Goal: Information Seeking & Learning: Learn about a topic

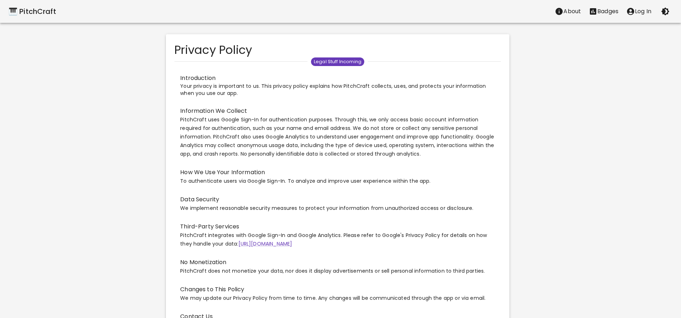
click at [38, 12] on div "🎹 PitchCraft" at bounding box center [33, 11] width 48 height 11
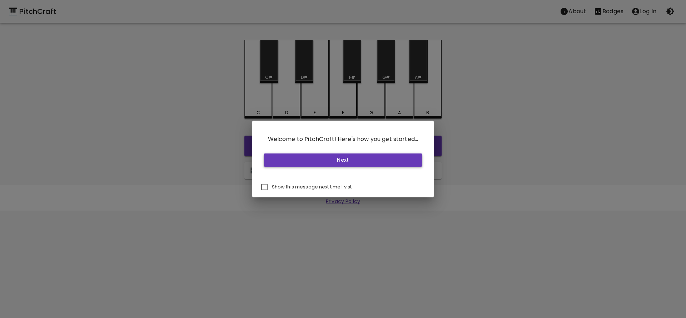
click at [304, 154] on button "Next" at bounding box center [343, 160] width 159 height 13
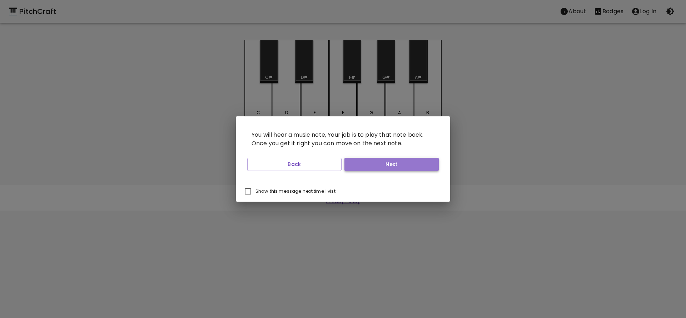
click at [374, 168] on button "Next" at bounding box center [391, 164] width 94 height 13
click at [383, 170] on button "Next" at bounding box center [391, 164] width 94 height 13
click at [383, 170] on button "Start Playing" at bounding box center [391, 164] width 94 height 13
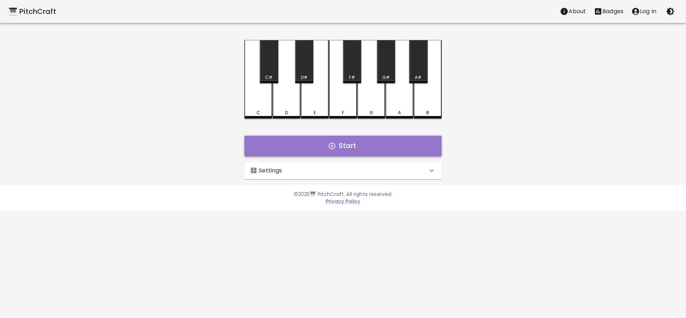
click at [369, 151] on button "Start" at bounding box center [342, 146] width 197 height 21
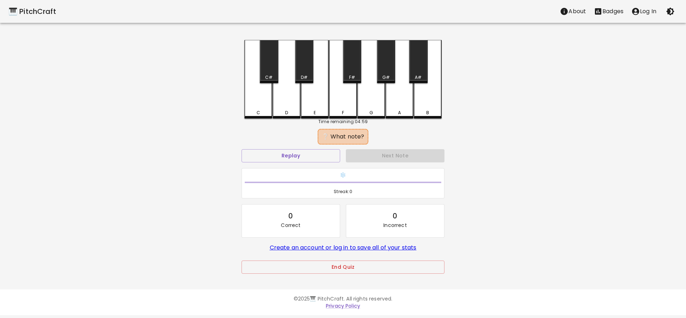
click at [426, 108] on div "B" at bounding box center [428, 79] width 28 height 79
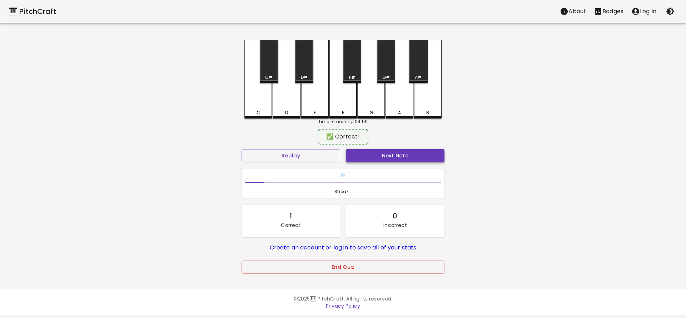
click at [411, 158] on button "Next Note" at bounding box center [395, 155] width 99 height 13
click at [395, 110] on div "A" at bounding box center [399, 111] width 26 height 6
click at [394, 152] on button "Next Note" at bounding box center [395, 155] width 99 height 13
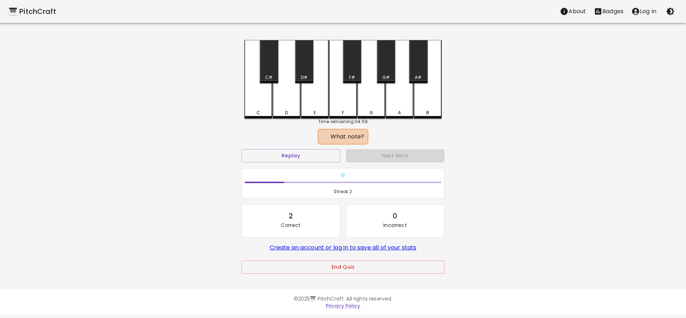
click at [387, 72] on div "G#" at bounding box center [386, 61] width 18 height 43
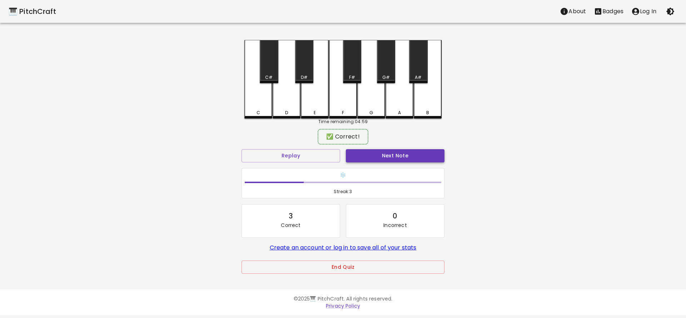
click at [400, 158] on button "Next Note" at bounding box center [395, 155] width 99 height 13
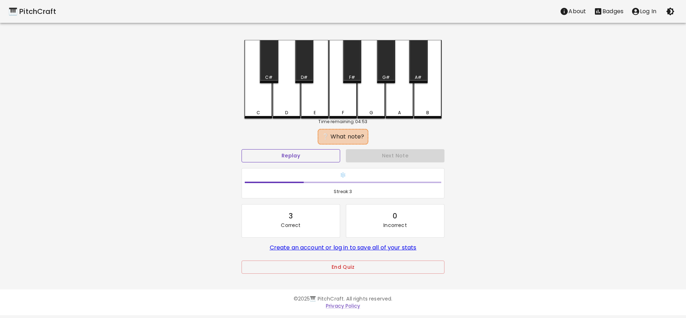
click at [316, 158] on button "Replay" at bounding box center [291, 155] width 99 height 13
click at [428, 107] on div "B" at bounding box center [428, 79] width 28 height 79
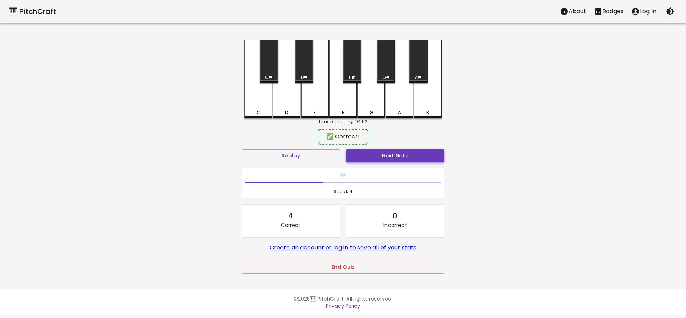
click at [396, 158] on button "Next Note" at bounding box center [395, 155] width 99 height 13
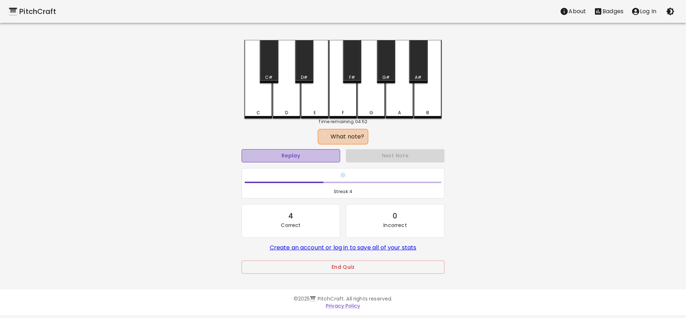
click at [299, 154] on button "Replay" at bounding box center [291, 155] width 99 height 13
click at [373, 109] on div "G" at bounding box center [371, 79] width 28 height 79
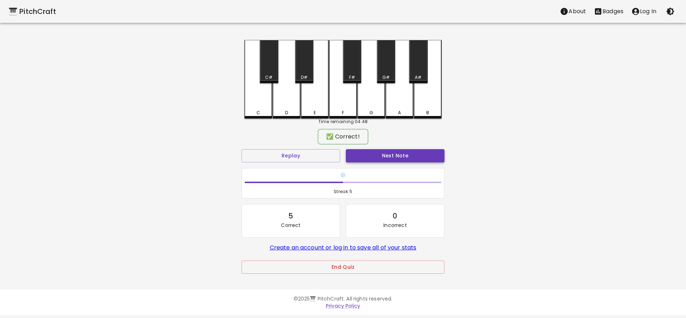
click at [380, 159] on button "Next Note" at bounding box center [395, 155] width 99 height 13
click at [419, 63] on div "A#" at bounding box center [418, 61] width 18 height 43
click at [383, 158] on button "Next Note" at bounding box center [395, 155] width 99 height 13
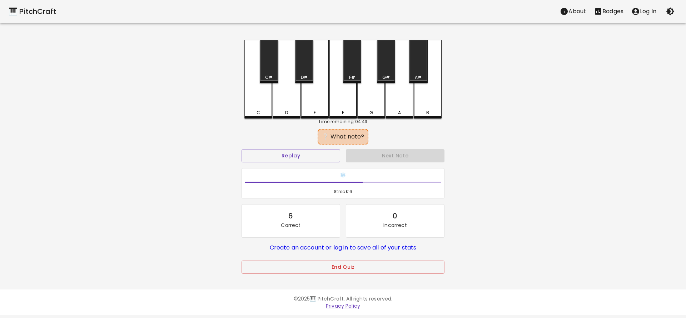
click at [398, 109] on div "A" at bounding box center [400, 79] width 28 height 79
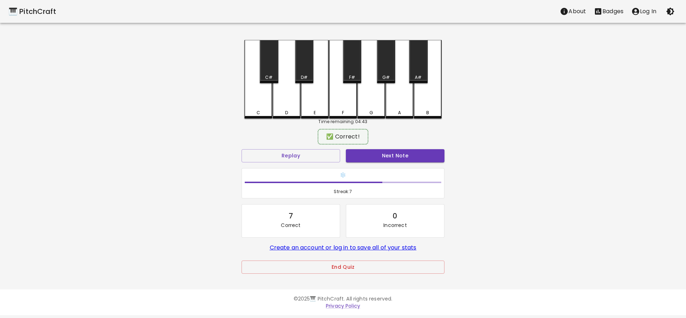
click at [387, 163] on div "Next Note" at bounding box center [395, 156] width 104 height 19
click at [387, 155] on button "Next Note" at bounding box center [395, 155] width 99 height 13
click at [375, 113] on div "G" at bounding box center [371, 111] width 26 height 6
click at [380, 157] on button "Next Note" at bounding box center [395, 155] width 99 height 13
click at [303, 75] on div "D#" at bounding box center [304, 77] width 7 height 6
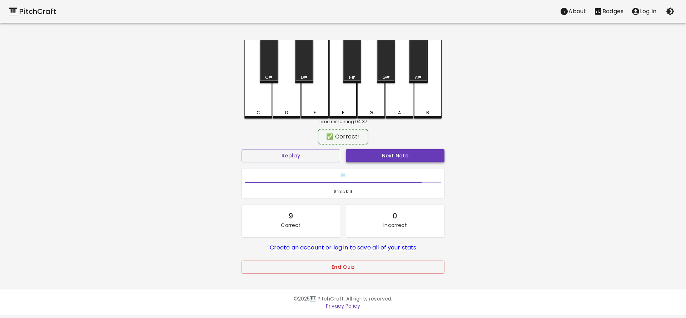
click at [371, 160] on button "Next Note" at bounding box center [395, 155] width 99 height 13
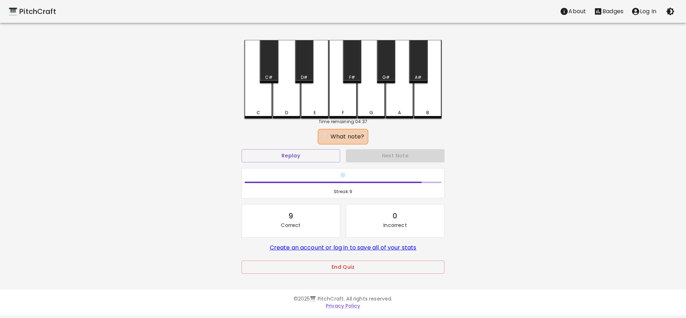
click at [312, 102] on div "E" at bounding box center [315, 79] width 28 height 79
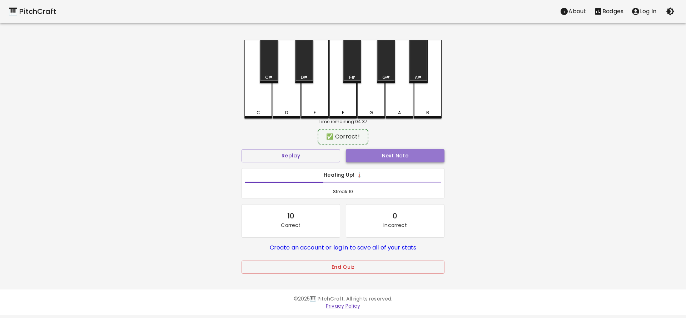
click at [363, 153] on button "Next Note" at bounding box center [395, 155] width 99 height 13
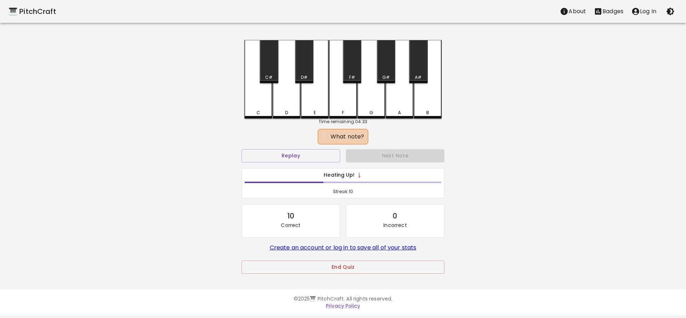
click at [430, 109] on div "B" at bounding box center [428, 79] width 28 height 79
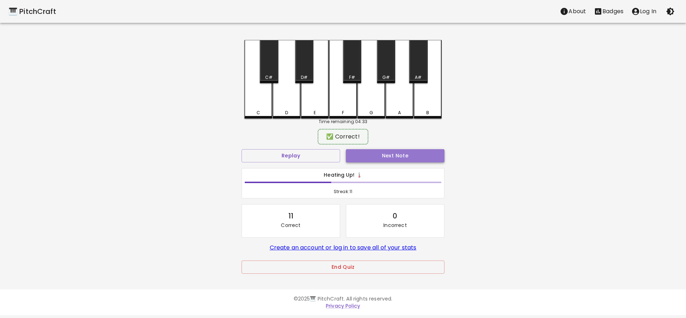
click at [403, 157] on button "Next Note" at bounding box center [395, 155] width 99 height 13
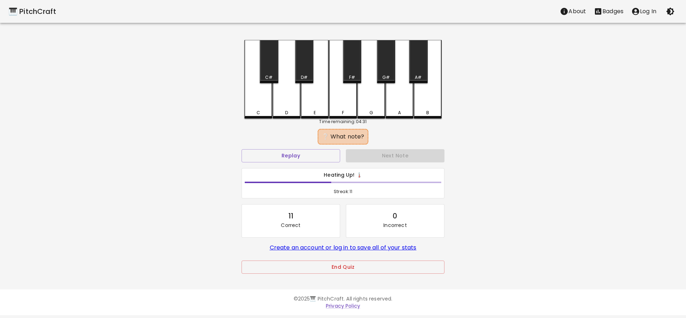
click at [343, 114] on div "F" at bounding box center [343, 113] width 2 height 6
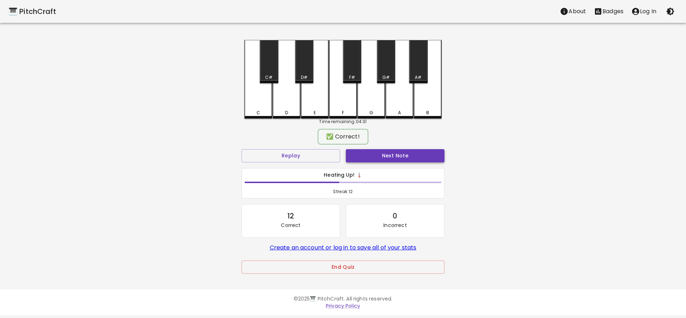
click at [383, 155] on button "Next Note" at bounding box center [395, 155] width 99 height 13
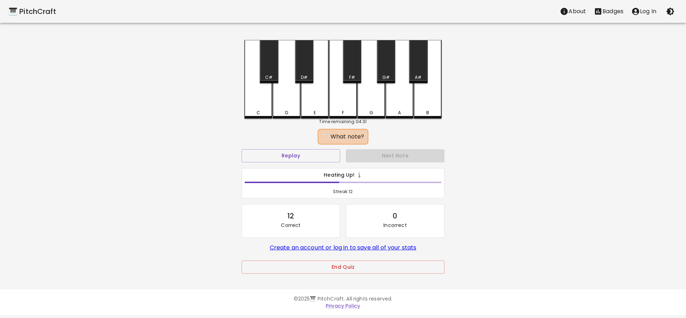
click at [260, 109] on div "C" at bounding box center [258, 79] width 28 height 79
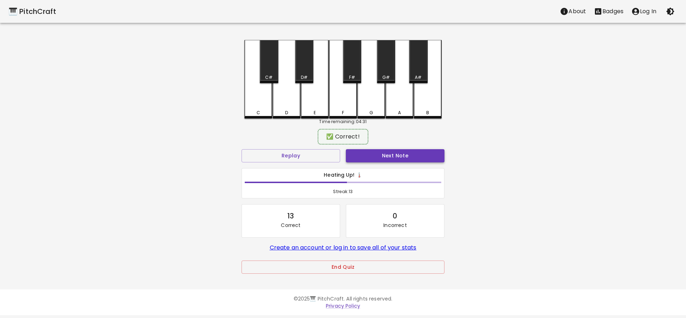
click at [368, 158] on button "Next Note" at bounding box center [395, 155] width 99 height 13
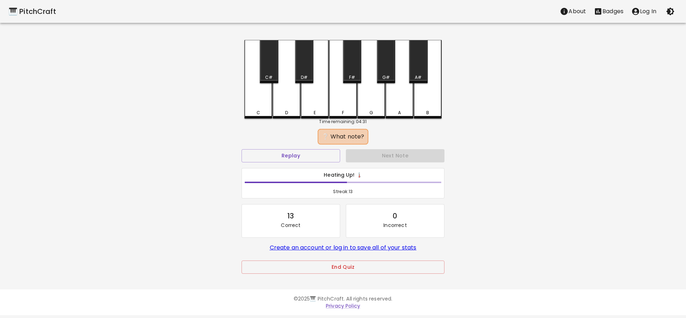
click at [263, 74] on div "C#" at bounding box center [269, 61] width 18 height 43
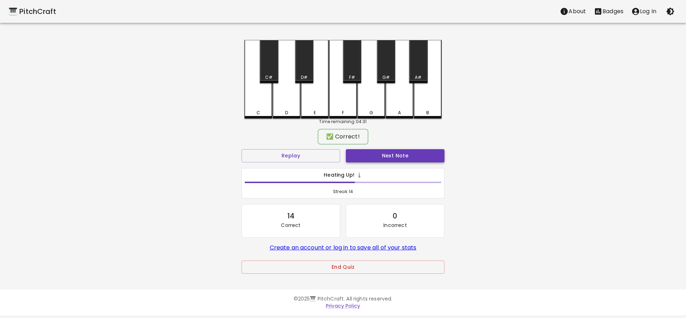
click at [366, 159] on button "Next Note" at bounding box center [395, 155] width 99 height 13
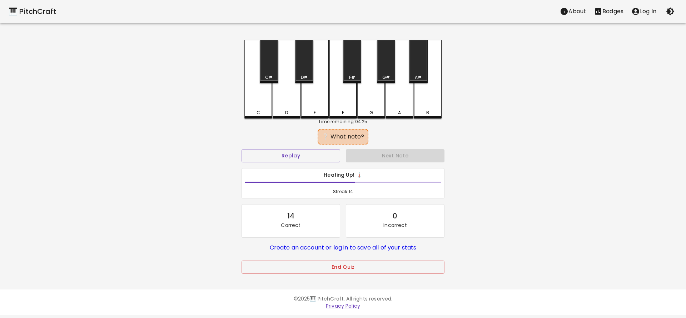
click at [368, 110] on div "G" at bounding box center [371, 113] width 26 height 6
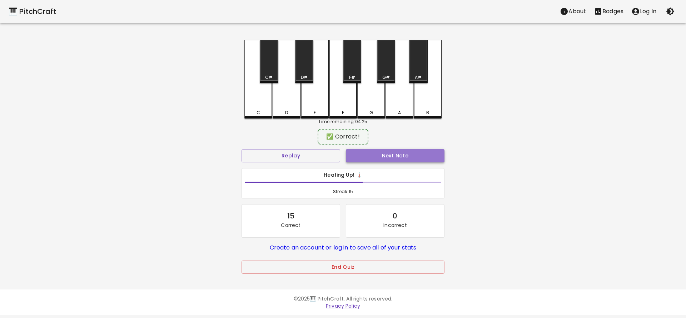
click at [370, 155] on button "Next Note" at bounding box center [395, 155] width 99 height 13
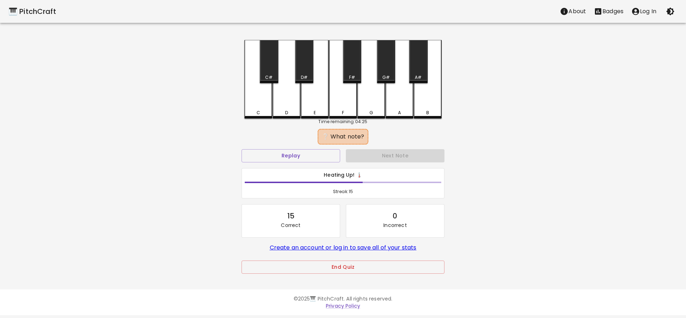
click at [270, 75] on div "C#" at bounding box center [269, 77] width 8 height 6
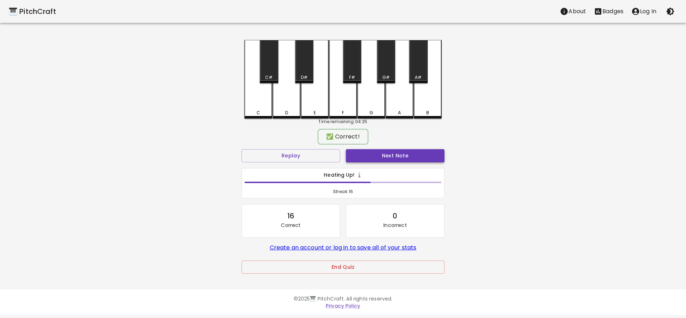
click at [366, 153] on button "Next Note" at bounding box center [395, 155] width 99 height 13
click at [313, 103] on div "E" at bounding box center [315, 78] width 28 height 77
click at [377, 160] on button "Next Note" at bounding box center [395, 155] width 99 height 13
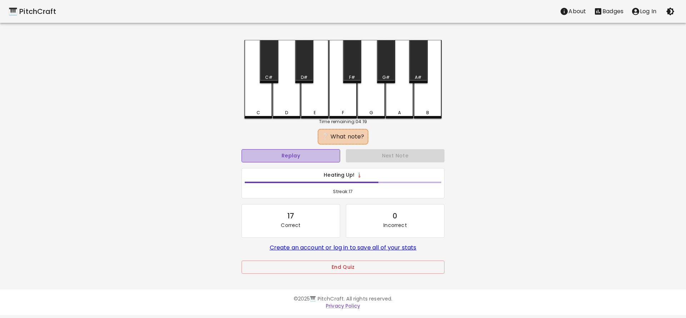
click at [316, 157] on button "Replay" at bounding box center [291, 155] width 99 height 13
click at [312, 155] on button "Replay" at bounding box center [291, 155] width 99 height 13
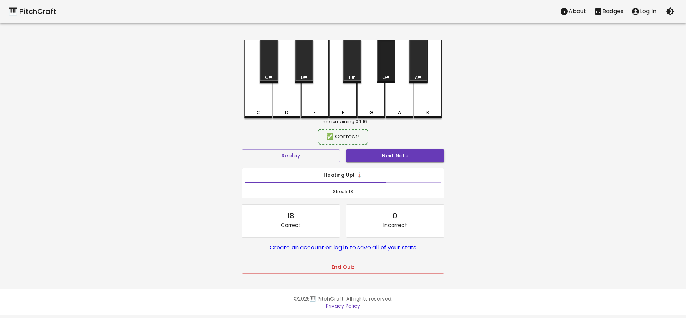
click at [393, 72] on div "G#" at bounding box center [386, 61] width 18 height 43
click at [371, 155] on button "Next Note" at bounding box center [395, 155] width 99 height 13
click at [258, 107] on div "C" at bounding box center [258, 78] width 28 height 77
click at [359, 156] on button "Next Note" at bounding box center [395, 155] width 99 height 13
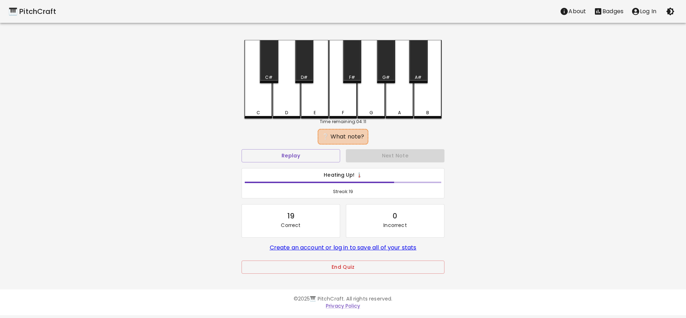
click at [399, 111] on div "A" at bounding box center [399, 113] width 3 height 6
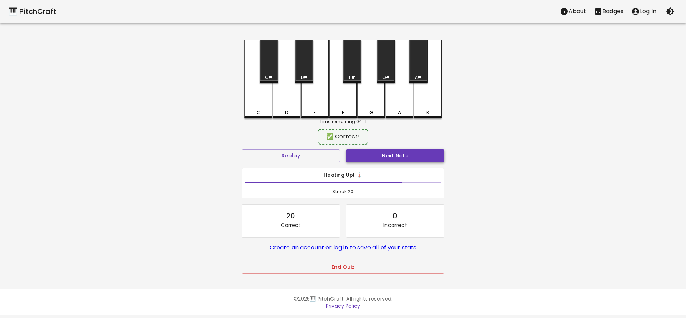
click at [385, 159] on button "Next Note" at bounding box center [395, 155] width 99 height 13
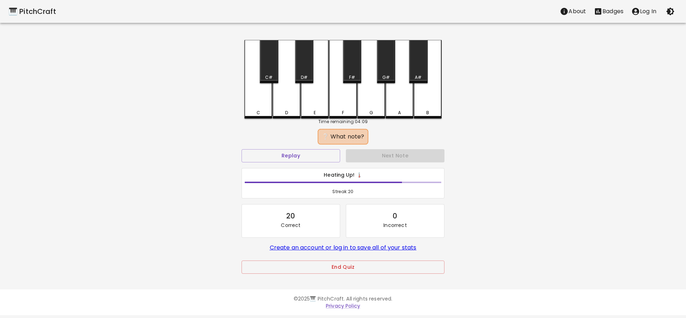
click at [271, 77] on div "C#" at bounding box center [269, 77] width 8 height 6
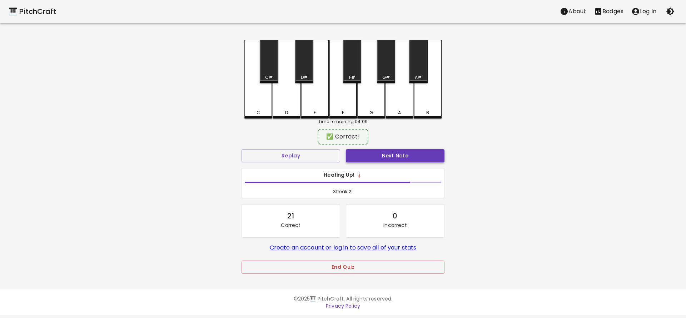
click at [373, 158] on button "Next Note" at bounding box center [395, 155] width 99 height 13
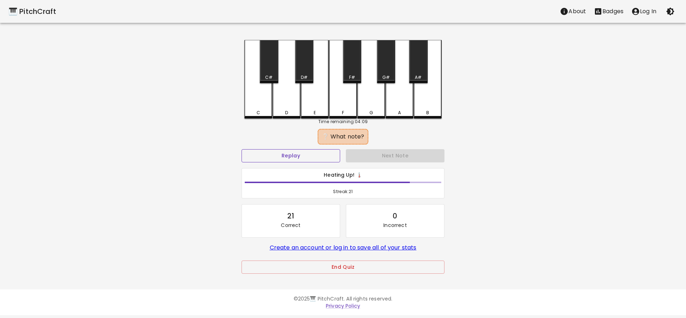
click at [311, 156] on button "Replay" at bounding box center [291, 155] width 99 height 13
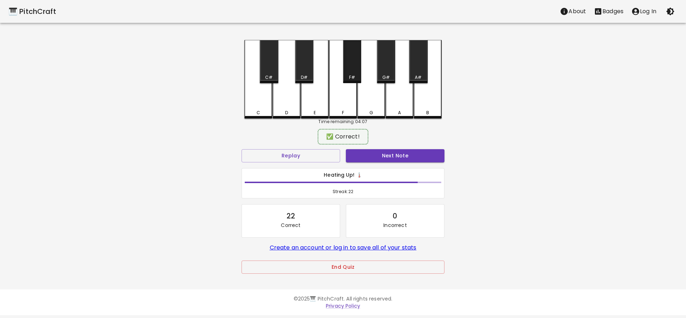
click at [355, 77] on div "F#" at bounding box center [352, 77] width 17 height 6
click at [369, 158] on button "Next Note" at bounding box center [395, 155] width 99 height 13
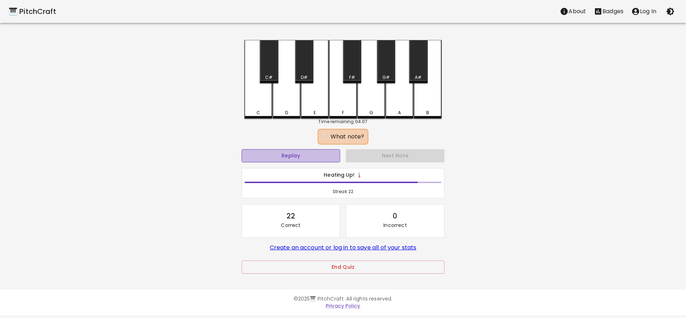
click at [312, 159] on button "Replay" at bounding box center [291, 155] width 99 height 13
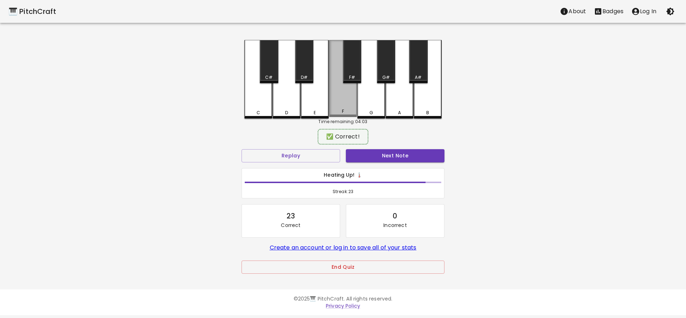
click at [338, 109] on div "F" at bounding box center [343, 78] width 28 height 77
click at [375, 166] on div "Heating Up! 🌡️ Streak: 23" at bounding box center [343, 183] width 209 height 36
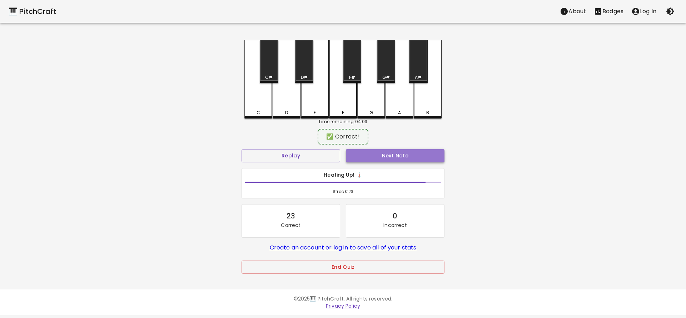
click at [375, 155] on button "Next Note" at bounding box center [395, 155] width 99 height 13
click at [354, 75] on div "F#" at bounding box center [352, 77] width 6 height 6
click at [368, 154] on button "Next Note" at bounding box center [395, 155] width 99 height 13
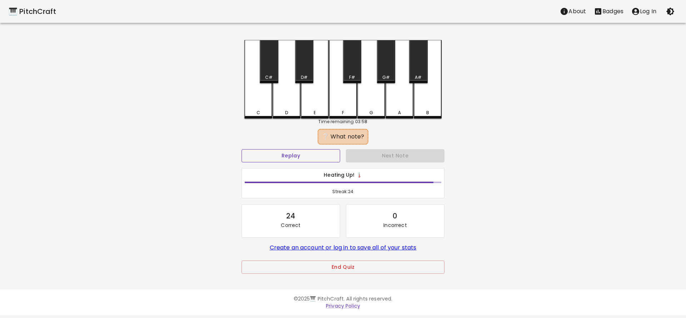
click at [315, 157] on button "Replay" at bounding box center [291, 155] width 99 height 13
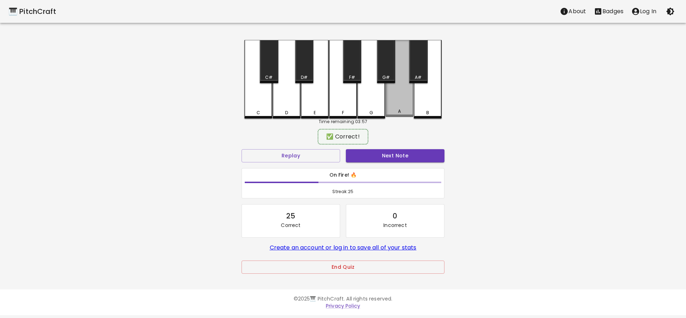
click at [405, 113] on div "A" at bounding box center [399, 111] width 26 height 6
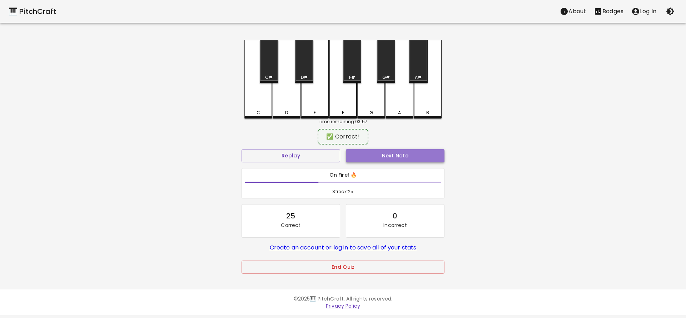
click at [381, 159] on button "Next Note" at bounding box center [395, 155] width 99 height 13
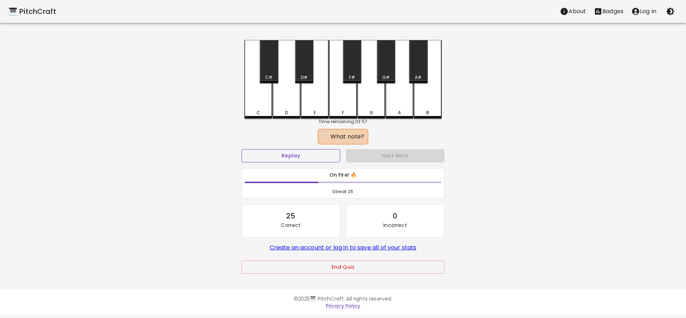
click at [311, 152] on button "Replay" at bounding box center [291, 155] width 99 height 13
click at [303, 75] on div "D#" at bounding box center [304, 77] width 7 height 6
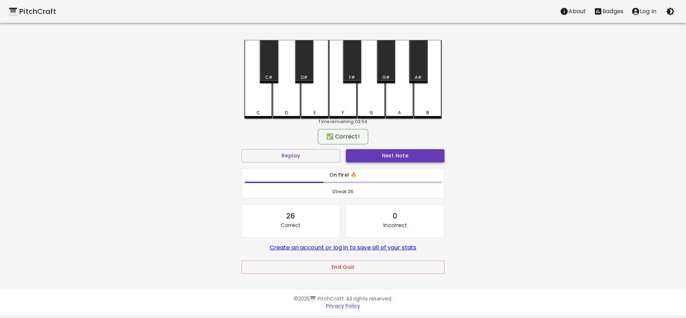
click at [369, 152] on button "Next Note" at bounding box center [395, 155] width 99 height 13
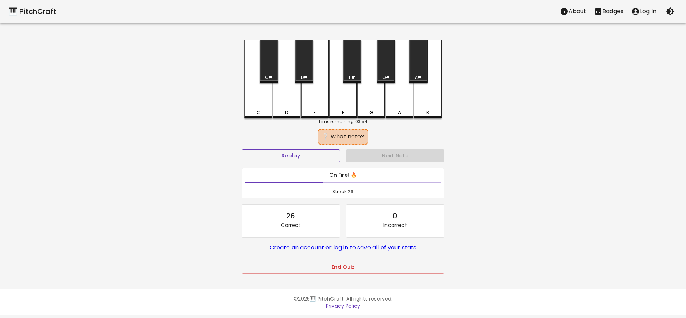
click at [315, 154] on button "Replay" at bounding box center [291, 155] width 99 height 13
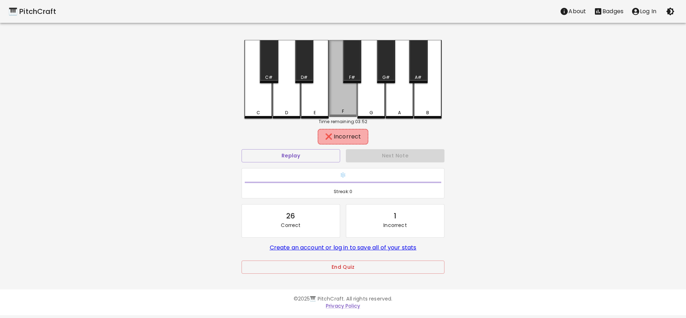
click at [342, 111] on div "F" at bounding box center [343, 111] width 2 height 6
click at [322, 109] on div "E" at bounding box center [315, 79] width 28 height 79
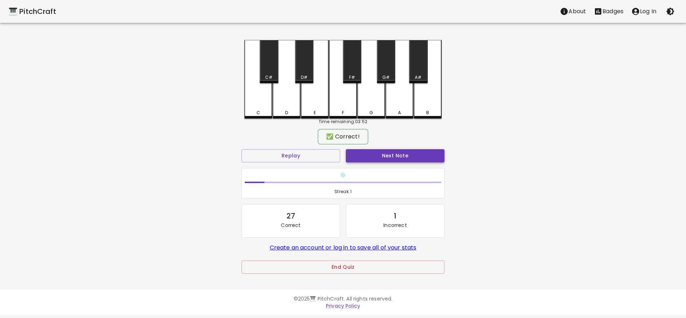
click at [373, 156] on button "Next Note" at bounding box center [395, 155] width 99 height 13
click at [314, 106] on div "E" at bounding box center [315, 78] width 28 height 77
click at [357, 158] on button "Next Note" at bounding box center [395, 155] width 99 height 13
click at [317, 109] on div "E" at bounding box center [315, 78] width 28 height 77
click at [363, 159] on button "Next Note" at bounding box center [395, 155] width 99 height 13
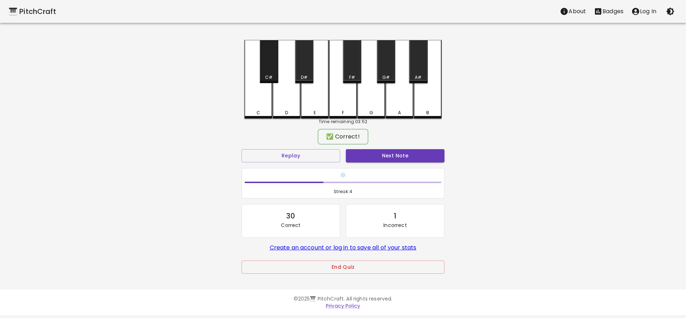
click at [272, 78] on div "C#" at bounding box center [269, 77] width 8 height 6
click at [366, 158] on button "Next Note" at bounding box center [395, 155] width 99 height 13
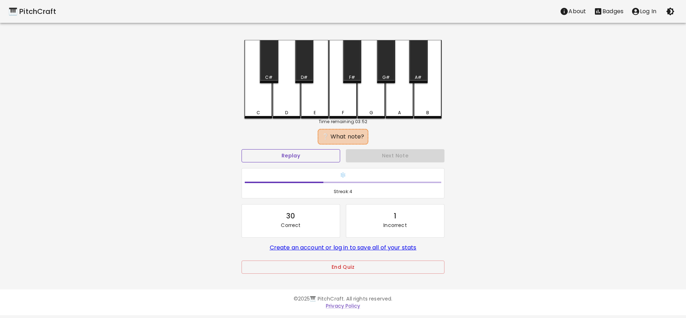
click at [307, 158] on button "Replay" at bounding box center [291, 155] width 99 height 13
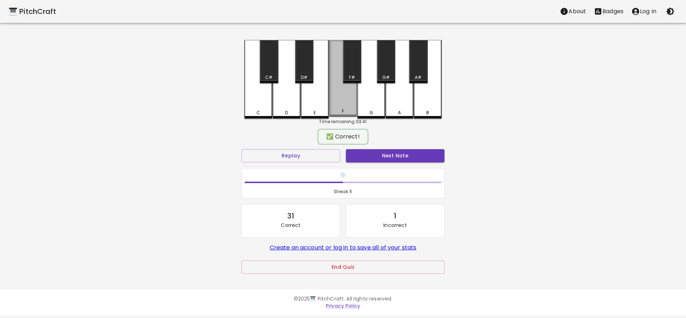
click at [337, 113] on div "F" at bounding box center [343, 111] width 26 height 6
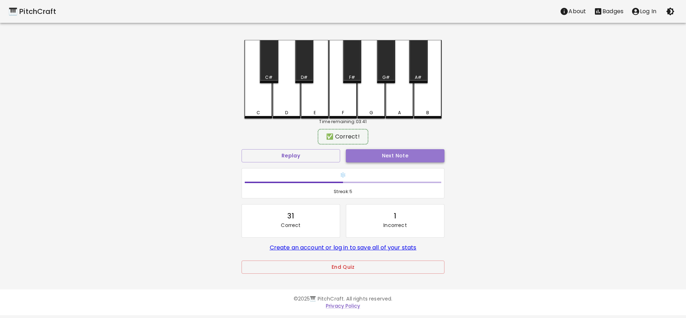
click at [375, 162] on button "Next Note" at bounding box center [395, 155] width 99 height 13
click at [273, 76] on div "C#" at bounding box center [269, 77] width 17 height 6
click at [365, 155] on button "Next Note" at bounding box center [395, 155] width 99 height 13
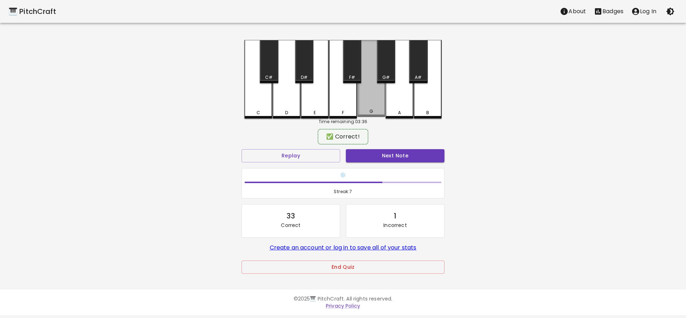
click at [377, 110] on div "G" at bounding box center [371, 111] width 26 height 6
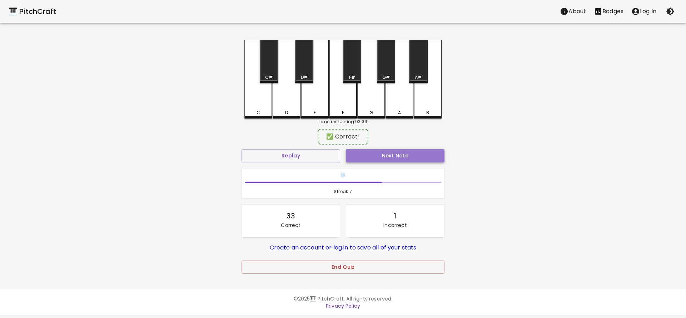
click at [378, 158] on button "Next Note" at bounding box center [395, 155] width 99 height 13
click at [348, 73] on div "F#" at bounding box center [352, 61] width 18 height 43
click at [364, 153] on button "Next Note" at bounding box center [395, 155] width 99 height 13
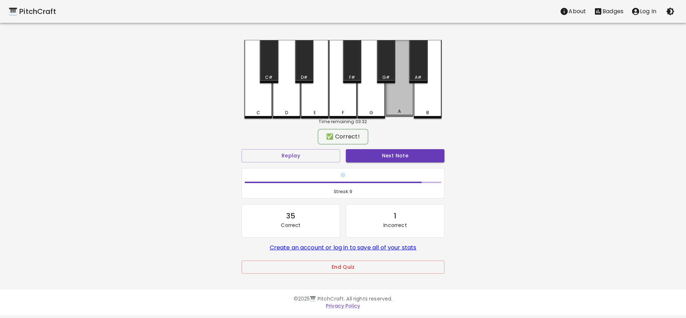
click at [402, 113] on div "A" at bounding box center [399, 111] width 26 height 6
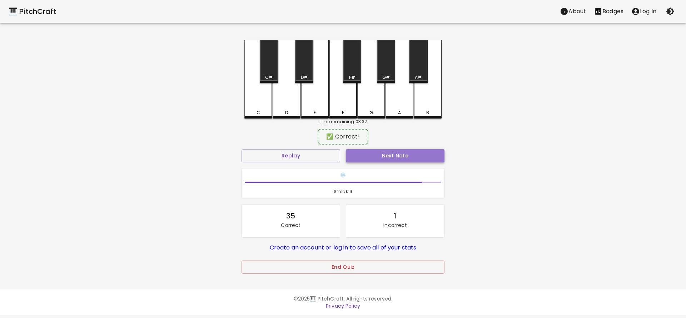
click at [385, 158] on button "Next Note" at bounding box center [395, 155] width 99 height 13
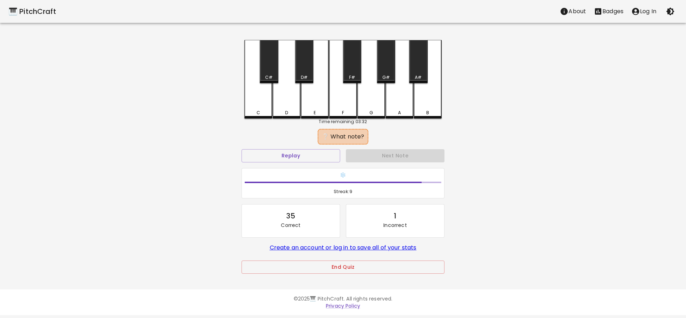
click at [396, 111] on div "A" at bounding box center [399, 113] width 26 height 6
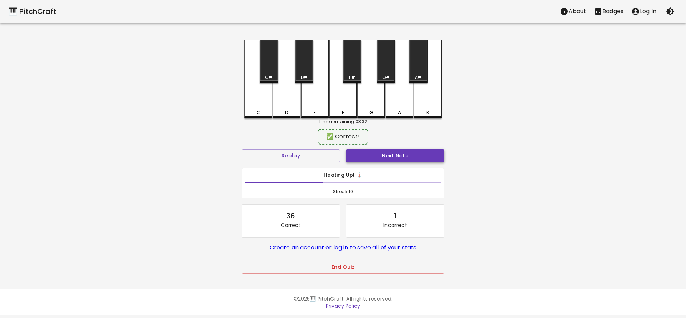
click at [381, 158] on button "Next Note" at bounding box center [395, 155] width 99 height 13
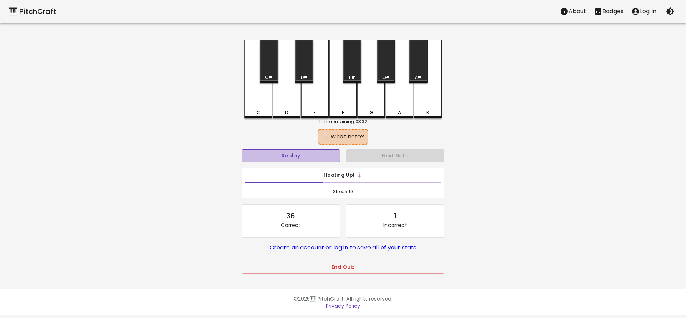
click at [294, 155] on button "Replay" at bounding box center [291, 155] width 99 height 13
click at [293, 155] on button "Replay" at bounding box center [291, 155] width 99 height 13
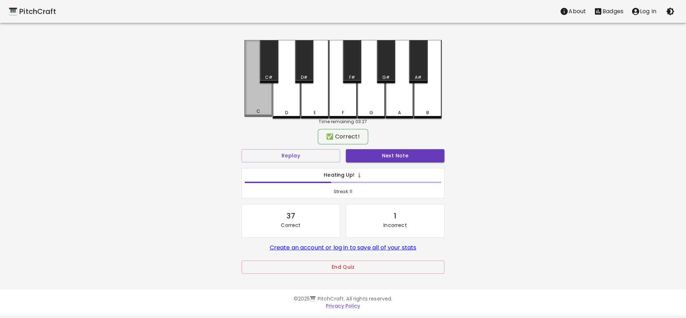
click at [262, 111] on div "C" at bounding box center [258, 111] width 26 height 6
click at [360, 157] on button "Next Note" at bounding box center [395, 155] width 99 height 13
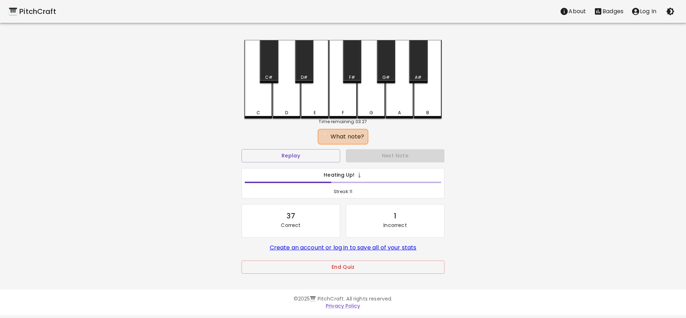
click at [265, 107] on div "C" at bounding box center [258, 79] width 28 height 79
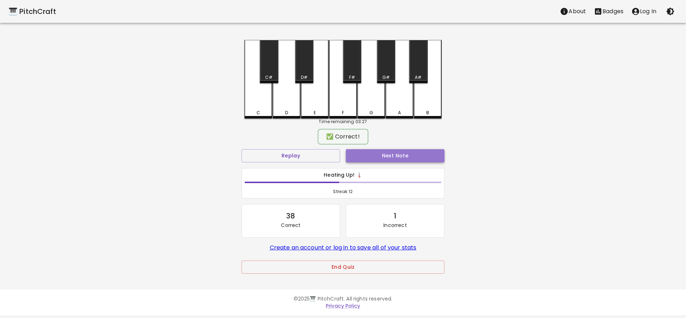
click at [362, 162] on button "Next Note" at bounding box center [395, 155] width 99 height 13
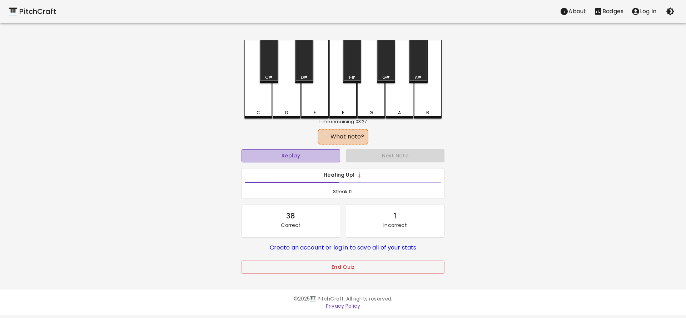
click at [306, 156] on button "Replay" at bounding box center [291, 155] width 99 height 13
click at [283, 162] on button "Replay" at bounding box center [291, 155] width 99 height 13
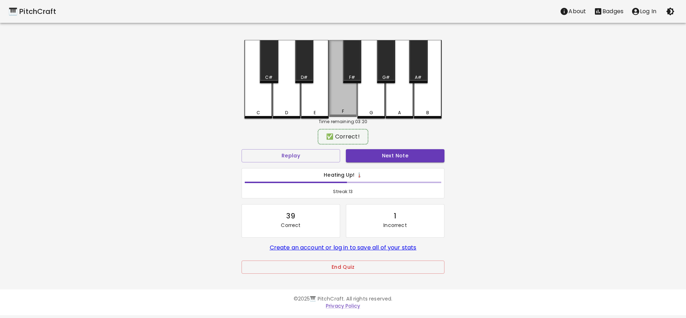
click at [339, 110] on div "F" at bounding box center [343, 111] width 26 height 6
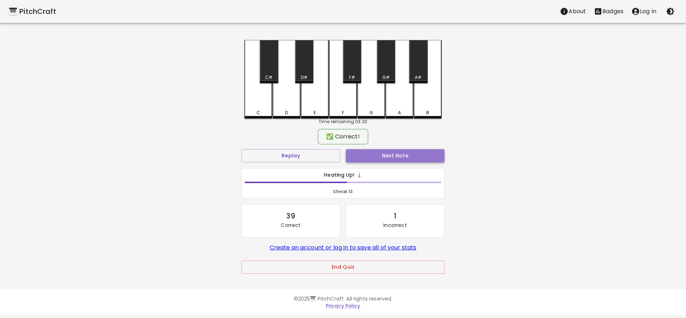
click at [365, 157] on button "Next Note" at bounding box center [395, 155] width 99 height 13
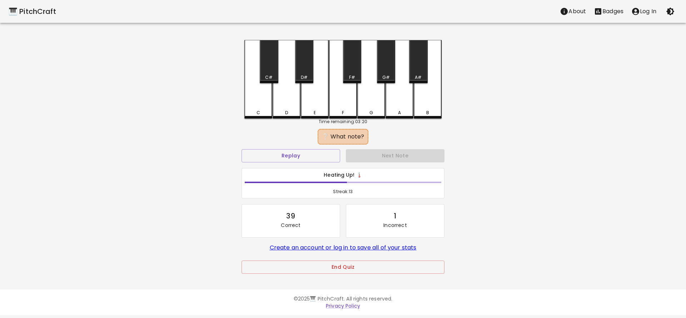
click at [370, 111] on div "G" at bounding box center [372, 113] width 4 height 6
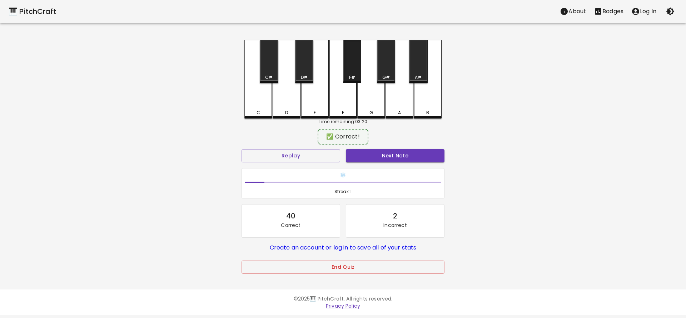
click at [350, 76] on div "F#" at bounding box center [352, 77] width 6 height 6
click at [361, 156] on button "Next Note" at bounding box center [395, 155] width 99 height 13
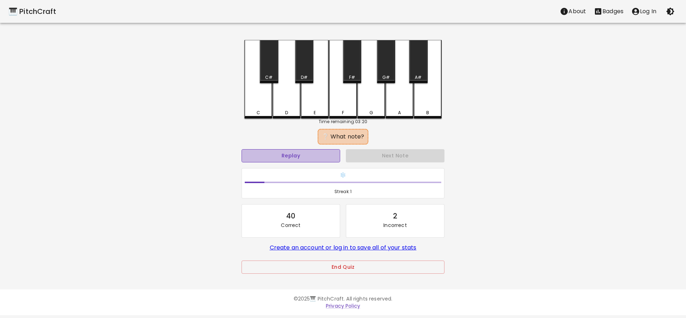
click at [312, 156] on button "Replay" at bounding box center [291, 155] width 99 height 13
click at [311, 156] on button "Replay" at bounding box center [291, 155] width 99 height 13
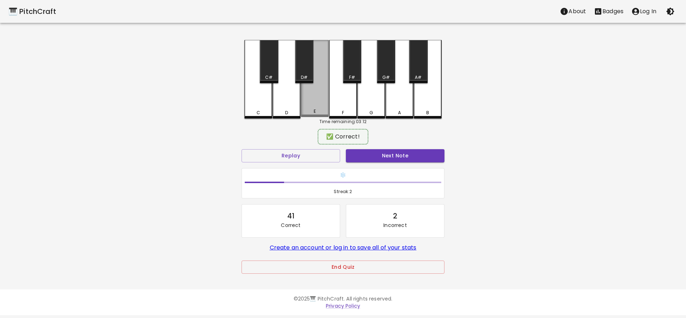
click at [312, 108] on div "E" at bounding box center [315, 78] width 28 height 77
click at [376, 166] on div "❄️ Streak: 2" at bounding box center [343, 183] width 209 height 36
click at [370, 148] on div "Next Note" at bounding box center [395, 156] width 104 height 19
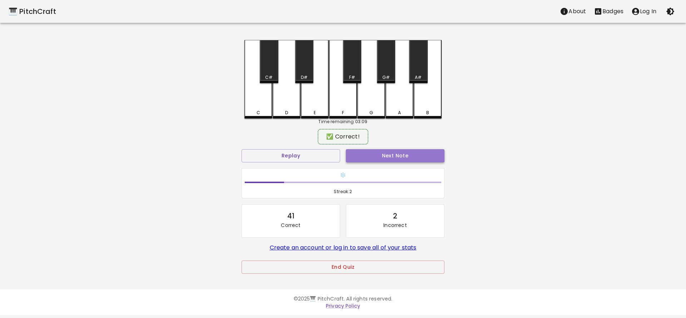
click at [368, 155] on button "Next Note" at bounding box center [395, 155] width 99 height 13
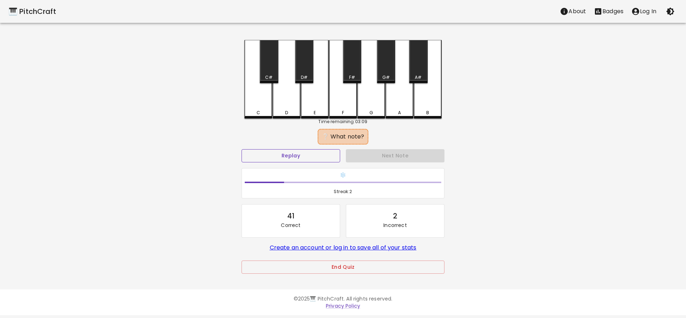
click at [327, 156] on button "Replay" at bounding box center [291, 155] width 99 height 13
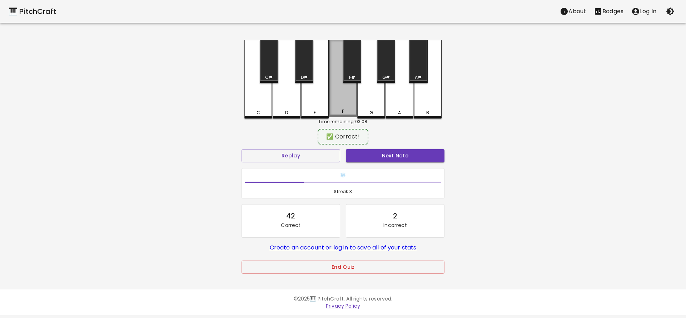
click at [348, 104] on div "F" at bounding box center [343, 78] width 28 height 77
click at [360, 163] on div "Next Note" at bounding box center [395, 156] width 104 height 19
click at [360, 160] on button "Next Note" at bounding box center [395, 155] width 99 height 13
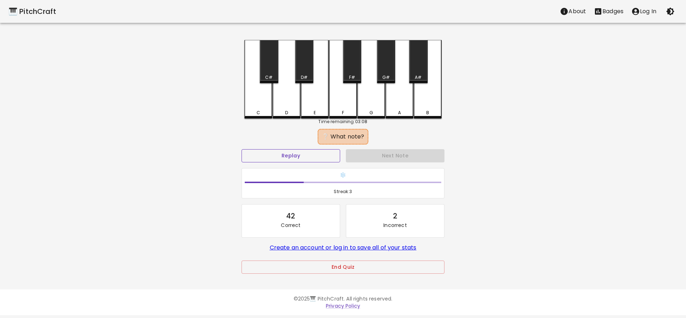
click at [319, 157] on button "Replay" at bounding box center [291, 155] width 99 height 13
click at [282, 110] on div "D" at bounding box center [286, 113] width 26 height 6
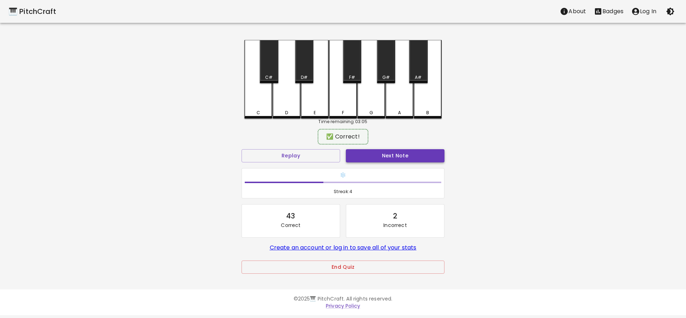
click at [360, 154] on button "Next Note" at bounding box center [395, 155] width 99 height 13
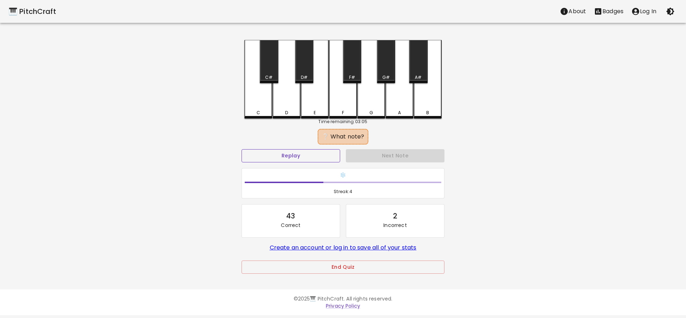
click at [303, 154] on button "Replay" at bounding box center [291, 155] width 99 height 13
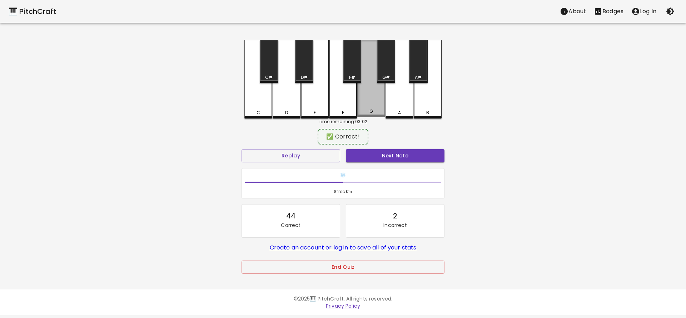
click at [370, 109] on div "G" at bounding box center [371, 78] width 28 height 77
click at [364, 159] on button "Next Note" at bounding box center [395, 155] width 99 height 13
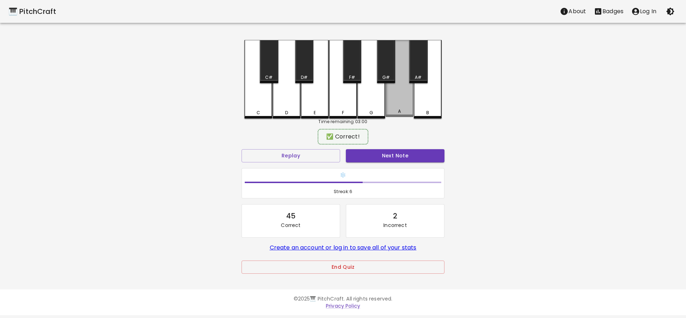
click at [404, 109] on div "A" at bounding box center [400, 78] width 28 height 77
click at [378, 160] on button "Next Note" at bounding box center [395, 155] width 99 height 13
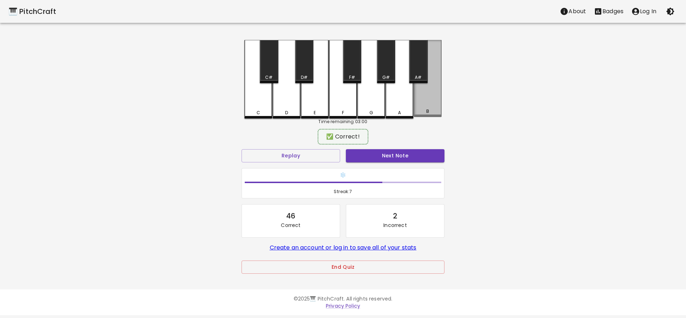
click at [425, 101] on div "B" at bounding box center [428, 78] width 28 height 77
click at [375, 157] on button "Next Note" at bounding box center [395, 155] width 99 height 13
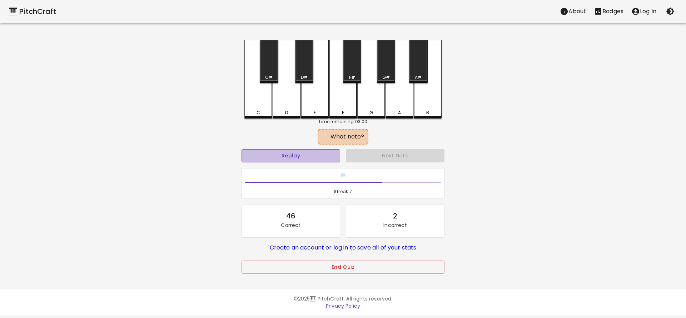
click at [299, 154] on button "Replay" at bounding box center [291, 155] width 99 height 13
click at [287, 113] on div "D" at bounding box center [286, 113] width 3 height 6
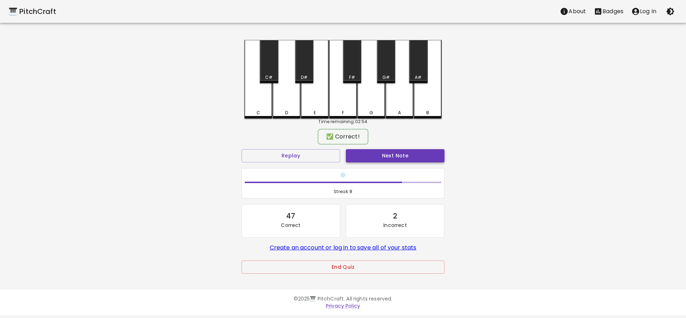
click at [358, 157] on button "Next Note" at bounding box center [395, 155] width 99 height 13
click at [255, 109] on div "C" at bounding box center [258, 78] width 28 height 77
click at [360, 153] on button "Next Note" at bounding box center [395, 155] width 99 height 13
click at [402, 105] on div "A" at bounding box center [400, 78] width 28 height 77
click at [367, 158] on button "Next Note" at bounding box center [395, 155] width 99 height 13
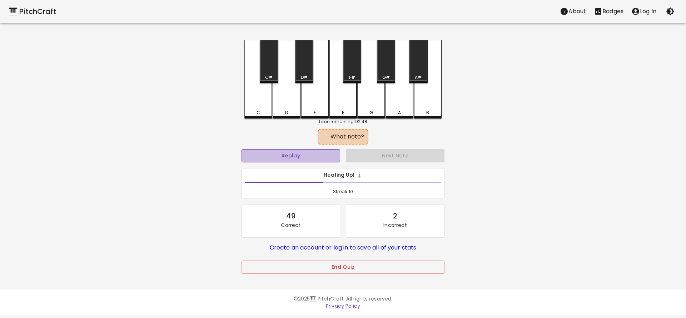
click at [319, 158] on button "Replay" at bounding box center [291, 155] width 99 height 13
click at [422, 77] on div "A#" at bounding box center [418, 77] width 17 height 6
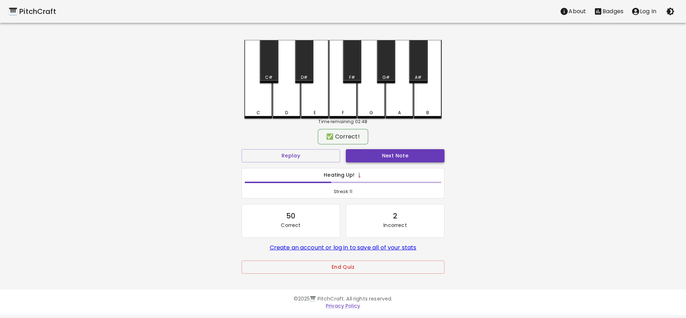
click at [376, 155] on button "Next Note" at bounding box center [395, 155] width 99 height 13
click at [418, 74] on div "A#" at bounding box center [418, 61] width 18 height 43
click at [373, 161] on button "Next Note" at bounding box center [395, 155] width 99 height 13
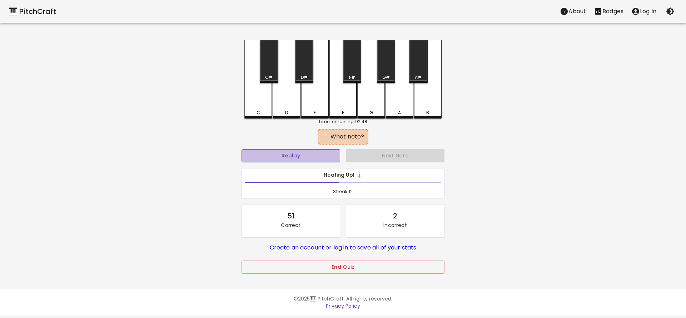
click at [316, 162] on button "Replay" at bounding box center [291, 155] width 99 height 13
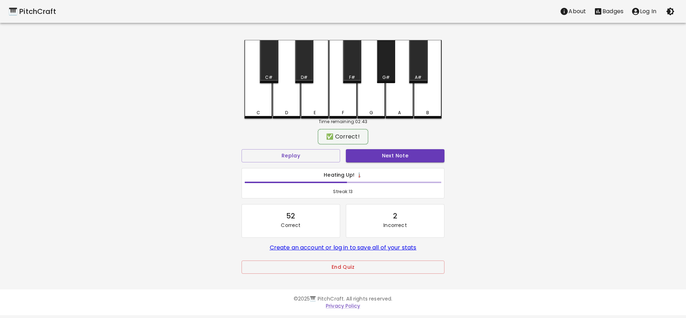
click at [391, 70] on div "G#" at bounding box center [386, 61] width 18 height 43
click at [375, 156] on button "Next Note" at bounding box center [395, 155] width 99 height 13
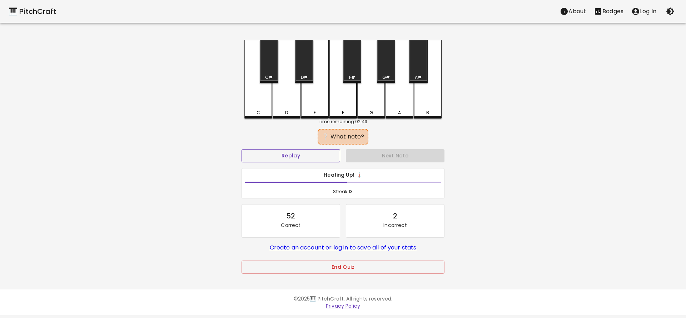
click at [313, 155] on button "Replay" at bounding box center [291, 155] width 99 height 13
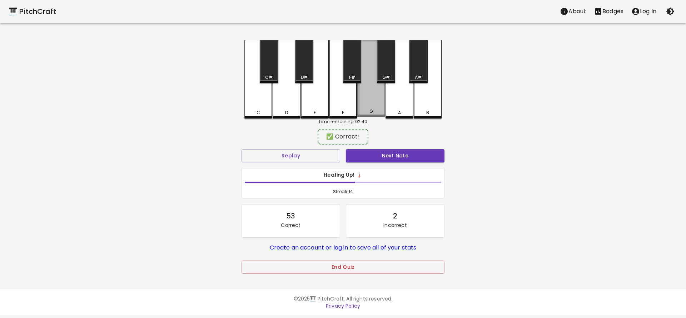
click at [375, 108] on div "G" at bounding box center [371, 78] width 28 height 77
click at [371, 158] on button "Next Note" at bounding box center [395, 155] width 99 height 13
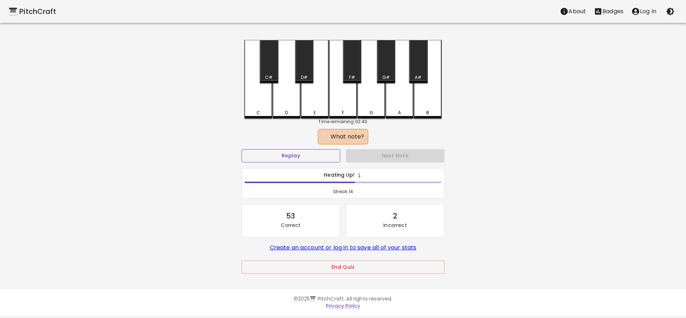
click at [319, 155] on button "Replay" at bounding box center [291, 155] width 99 height 13
click at [396, 104] on div "A" at bounding box center [400, 79] width 28 height 79
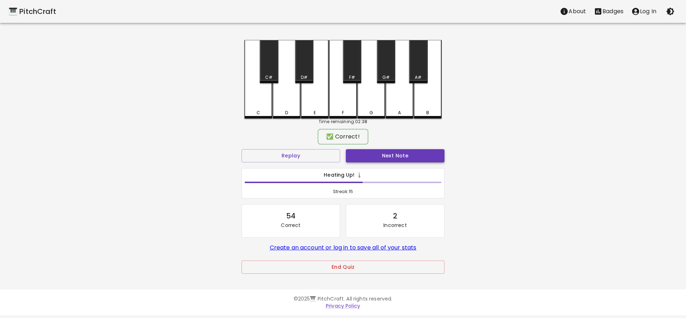
click at [378, 158] on button "Next Note" at bounding box center [395, 155] width 99 height 13
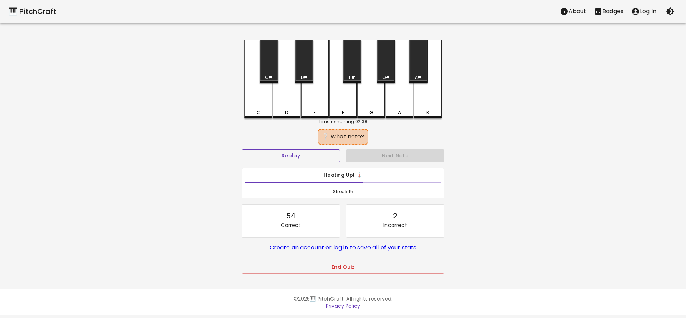
click at [300, 157] on button "Replay" at bounding box center [291, 155] width 99 height 13
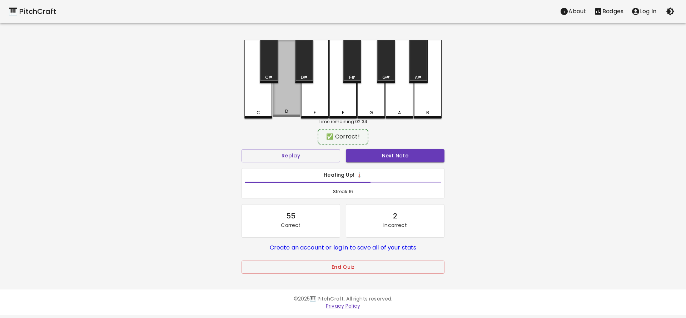
click at [288, 103] on div "D" at bounding box center [287, 78] width 28 height 77
click at [362, 154] on button "Next Note" at bounding box center [395, 155] width 99 height 13
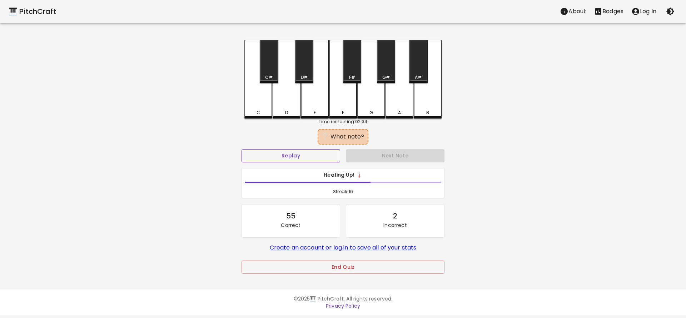
click at [314, 156] on button "Replay" at bounding box center [291, 155] width 99 height 13
click at [422, 109] on div "B" at bounding box center [428, 79] width 28 height 79
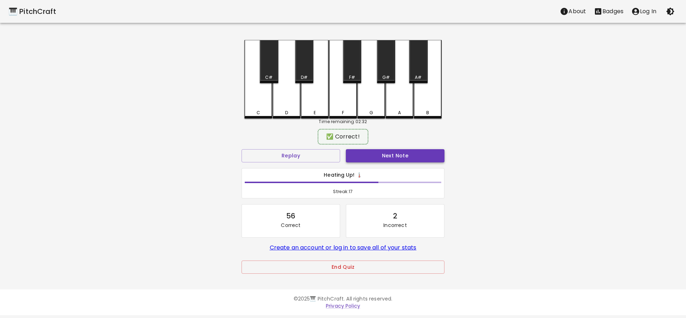
click at [385, 159] on button "Next Note" at bounding box center [395, 155] width 99 height 13
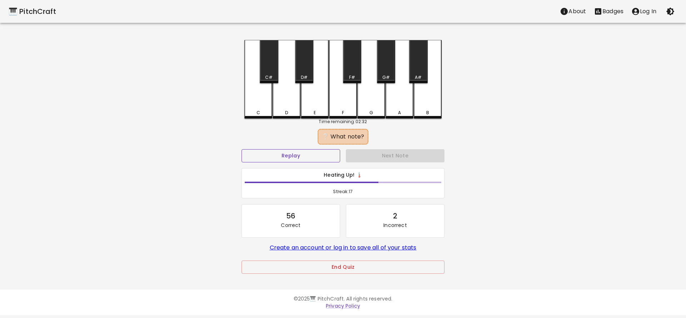
click at [317, 157] on button "Replay" at bounding box center [291, 155] width 99 height 13
click at [281, 106] on div "D" at bounding box center [287, 79] width 28 height 79
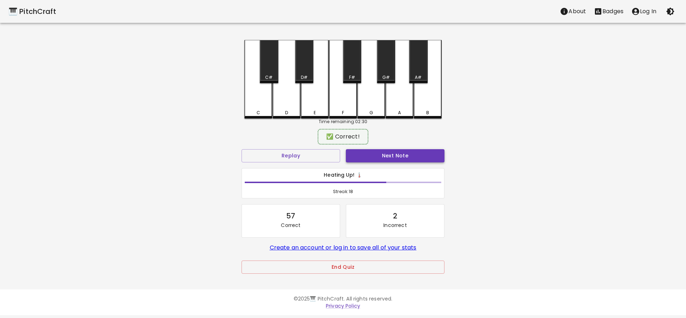
click at [373, 162] on button "Next Note" at bounding box center [395, 155] width 99 height 13
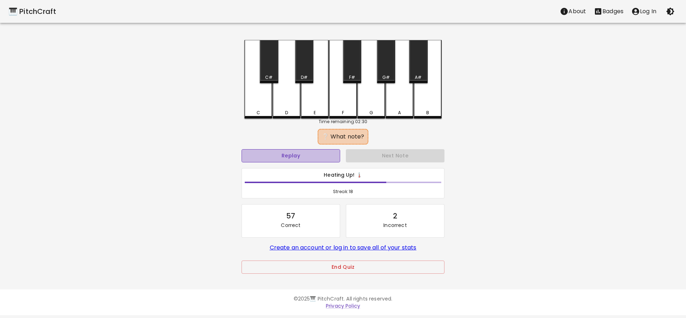
click at [310, 159] on button "Replay" at bounding box center [291, 155] width 99 height 13
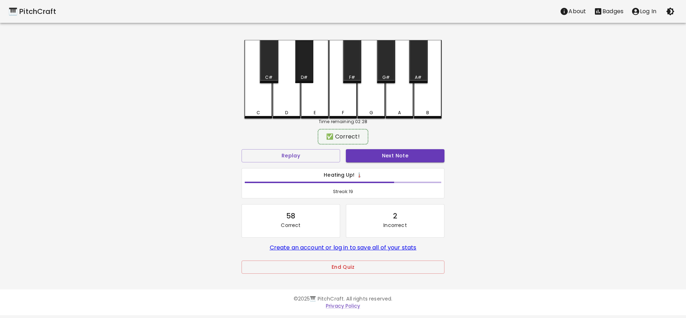
click at [302, 76] on div "D#" at bounding box center [304, 77] width 7 height 6
click at [373, 159] on button "Next Note" at bounding box center [395, 155] width 99 height 13
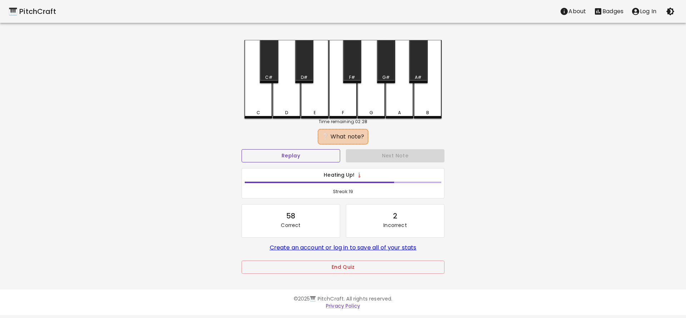
click at [314, 156] on button "Replay" at bounding box center [291, 155] width 99 height 13
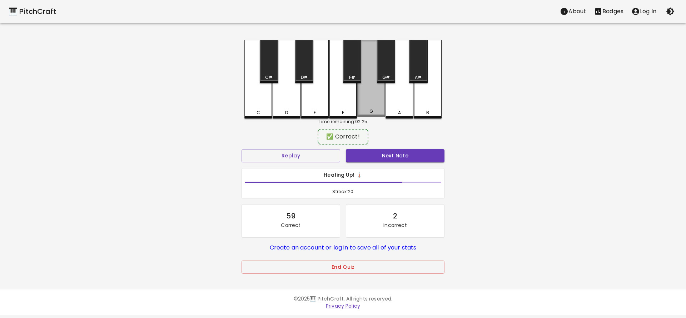
click at [370, 110] on div "G" at bounding box center [372, 111] width 4 height 6
click at [370, 155] on button "Next Note" at bounding box center [395, 155] width 99 height 13
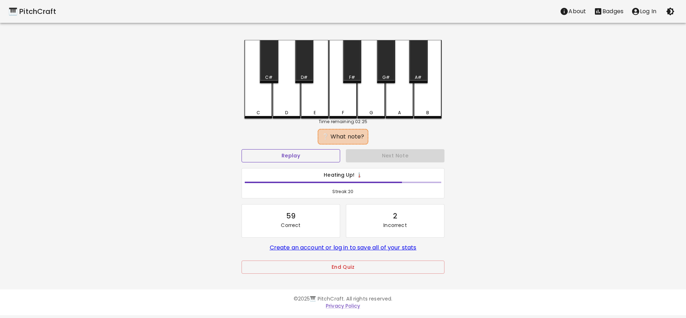
click at [313, 159] on button "Replay" at bounding box center [291, 155] width 99 height 13
click at [384, 76] on div "G#" at bounding box center [386, 77] width 8 height 6
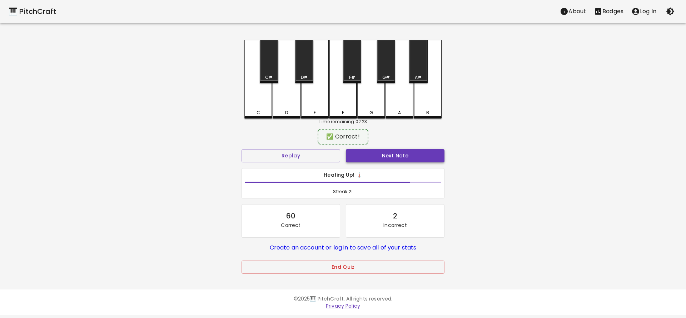
click at [371, 153] on button "Next Note" at bounding box center [395, 155] width 99 height 13
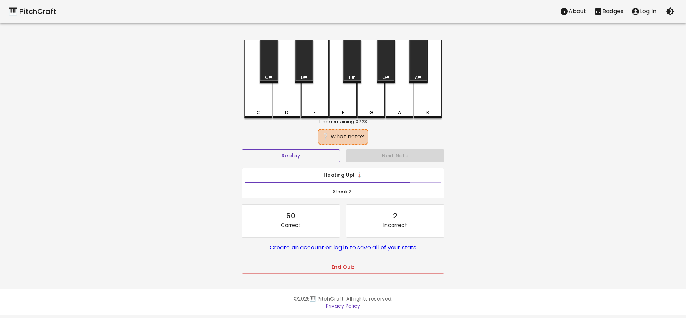
click at [309, 157] on button "Replay" at bounding box center [291, 155] width 99 height 13
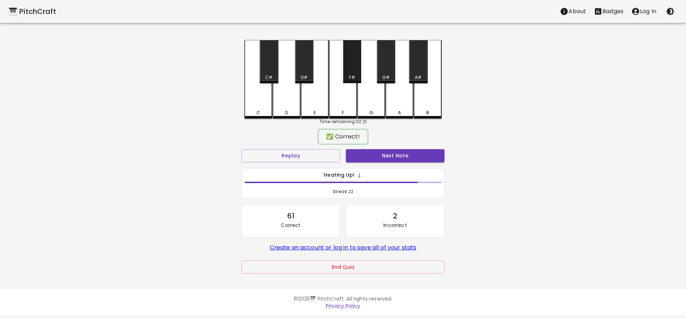
click at [352, 77] on div "F#" at bounding box center [352, 77] width 6 height 6
click at [367, 155] on button "Next Note" at bounding box center [395, 155] width 99 height 13
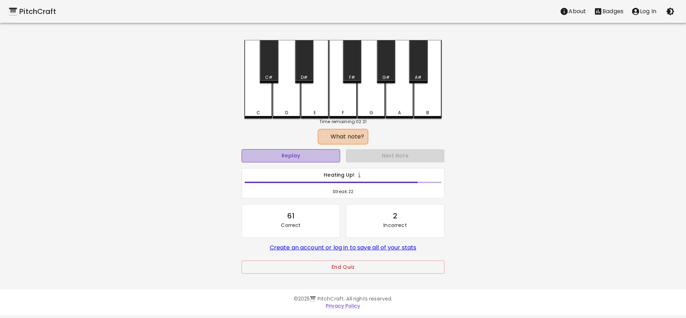
click at [312, 156] on button "Replay" at bounding box center [291, 155] width 99 height 13
click at [396, 107] on div "A" at bounding box center [400, 79] width 28 height 79
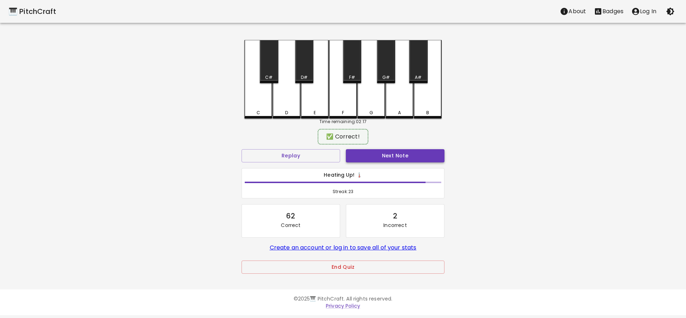
click at [378, 160] on button "Next Note" at bounding box center [395, 155] width 99 height 13
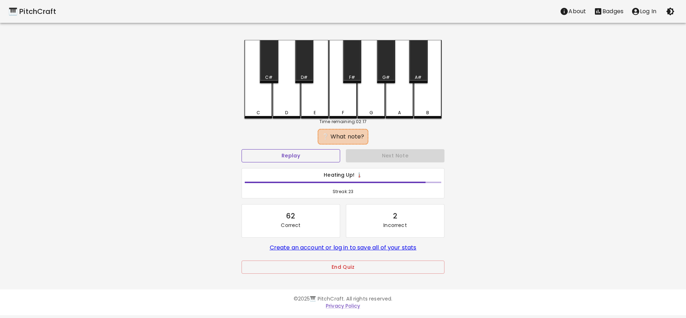
click at [315, 155] on button "Replay" at bounding box center [291, 155] width 99 height 13
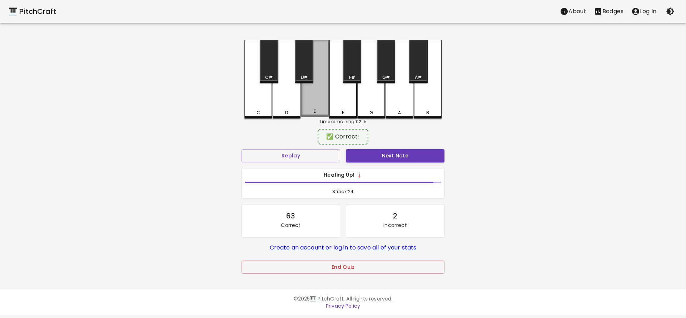
click at [317, 114] on div "E" at bounding box center [315, 111] width 26 height 6
click at [374, 155] on button "Next Note" at bounding box center [395, 155] width 99 height 13
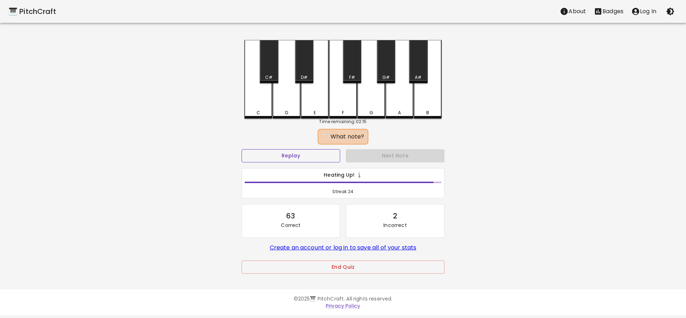
click at [318, 159] on button "Replay" at bounding box center [291, 155] width 99 height 13
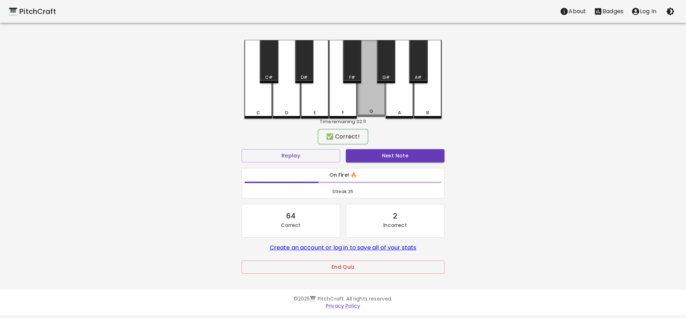
click at [371, 115] on div "G" at bounding box center [371, 78] width 28 height 77
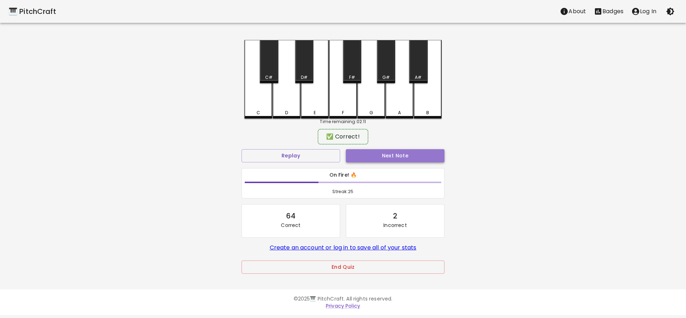
click at [373, 162] on button "Next Note" at bounding box center [395, 155] width 99 height 13
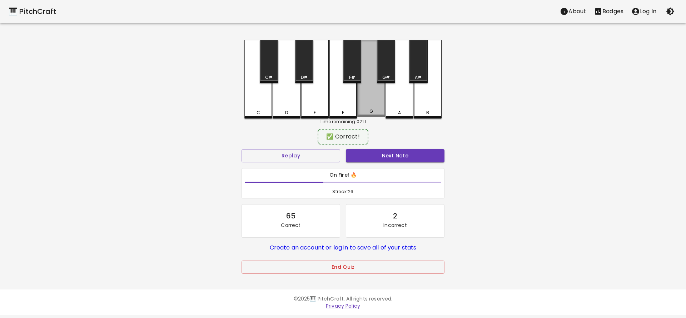
click at [373, 98] on div "G" at bounding box center [371, 78] width 28 height 77
click at [367, 162] on button "Next Note" at bounding box center [395, 155] width 99 height 13
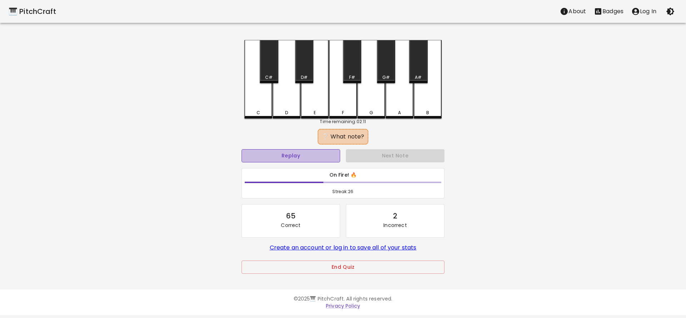
click at [324, 157] on button "Replay" at bounding box center [291, 155] width 99 height 13
click at [323, 157] on button "Replay" at bounding box center [291, 155] width 99 height 13
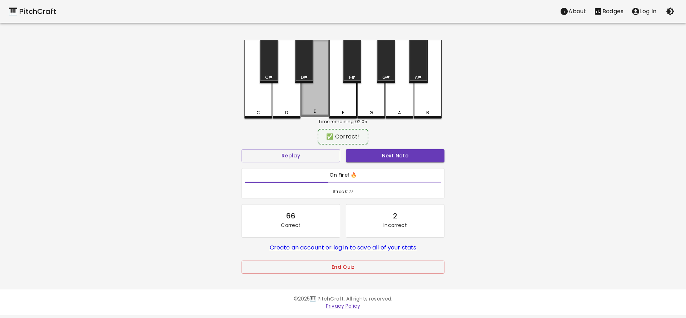
click at [310, 110] on div "E" at bounding box center [315, 111] width 26 height 6
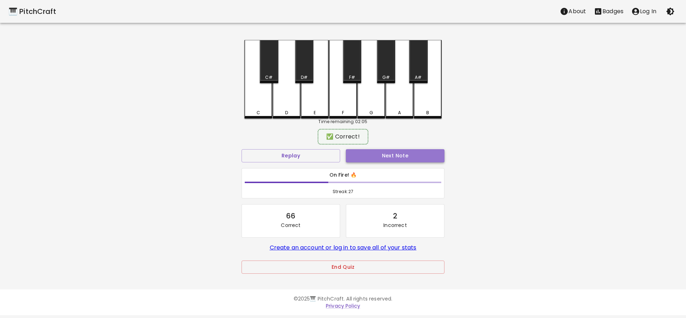
click at [367, 156] on button "Next Note" at bounding box center [395, 155] width 99 height 13
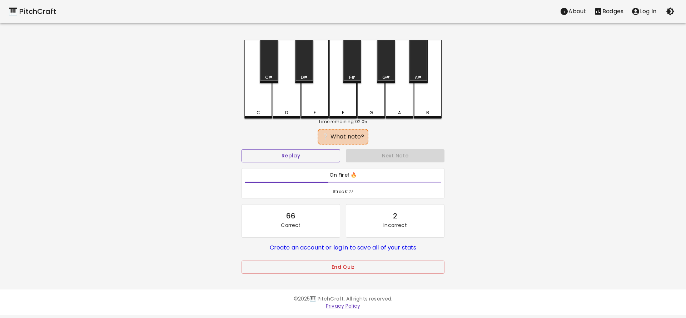
click at [316, 158] on button "Replay" at bounding box center [291, 155] width 99 height 13
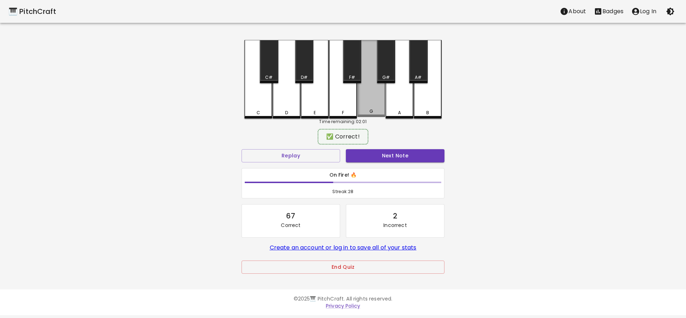
click at [369, 100] on div "G" at bounding box center [371, 78] width 28 height 77
click at [366, 161] on button "Next Note" at bounding box center [395, 155] width 99 height 13
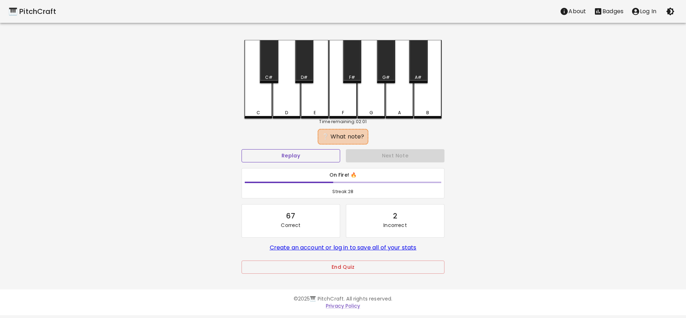
click at [312, 161] on button "Replay" at bounding box center [291, 155] width 99 height 13
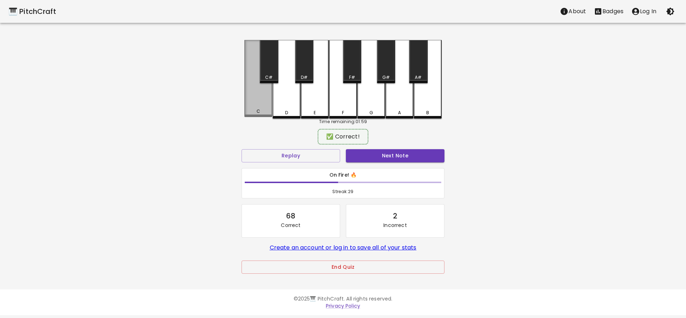
click at [263, 109] on div "C" at bounding box center [258, 78] width 28 height 77
click at [370, 158] on button "Next Note" at bounding box center [395, 155] width 99 height 13
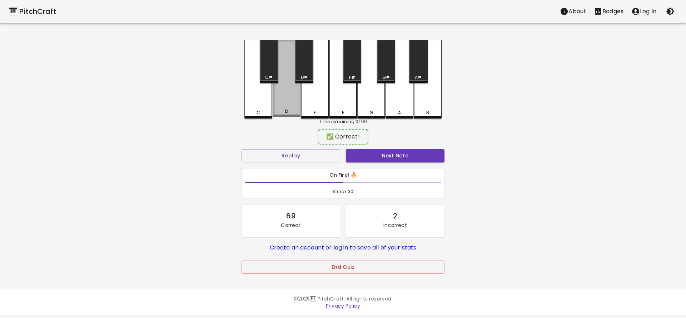
click at [283, 105] on div "D" at bounding box center [287, 78] width 28 height 77
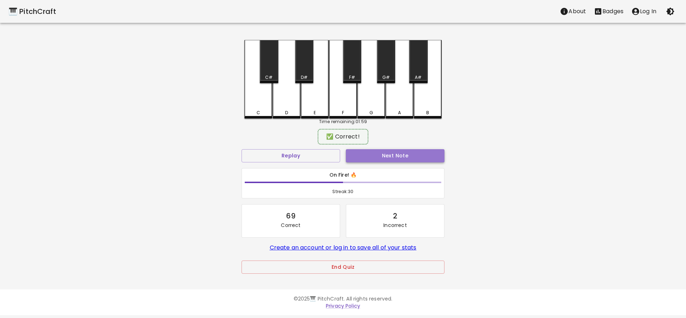
click at [366, 152] on button "Next Note" at bounding box center [395, 155] width 99 height 13
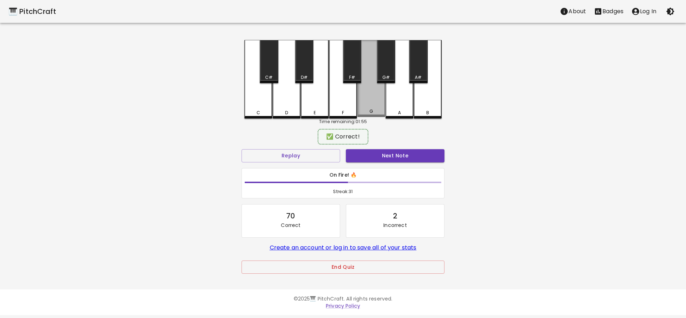
click at [372, 102] on div "G" at bounding box center [371, 78] width 28 height 77
click at [368, 155] on button "Next Note" at bounding box center [395, 155] width 99 height 13
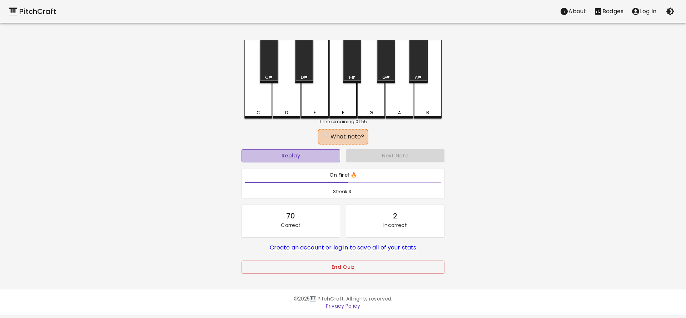
click at [320, 155] on button "Replay" at bounding box center [291, 155] width 99 height 13
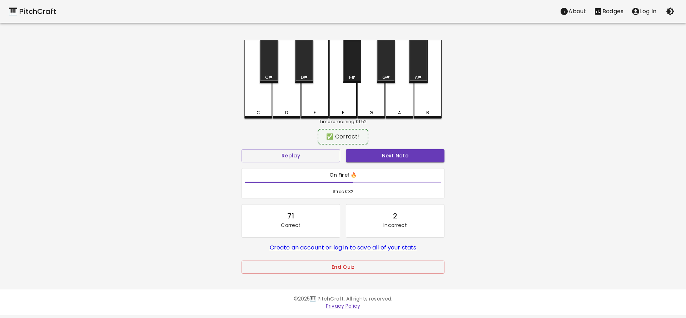
click at [355, 77] on div "F#" at bounding box center [352, 77] width 17 height 6
click at [368, 155] on button "Next Note" at bounding box center [395, 155] width 99 height 13
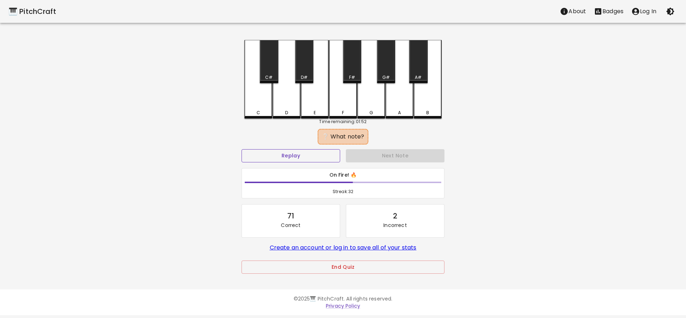
click at [321, 156] on button "Replay" at bounding box center [291, 155] width 99 height 13
click at [373, 114] on div "G" at bounding box center [372, 113] width 4 height 6
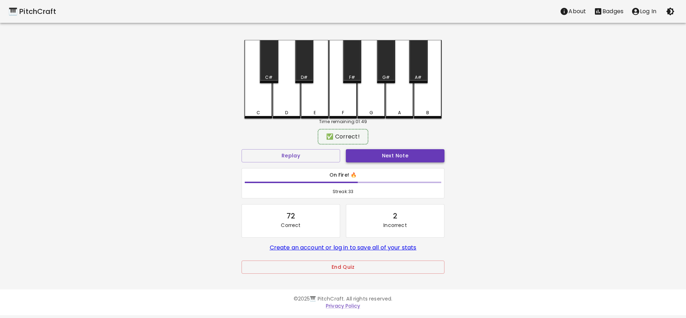
click at [369, 160] on button "Next Note" at bounding box center [395, 155] width 99 height 13
click at [252, 108] on div "C" at bounding box center [258, 78] width 28 height 77
click at [356, 152] on button "Next Note" at bounding box center [395, 155] width 99 height 13
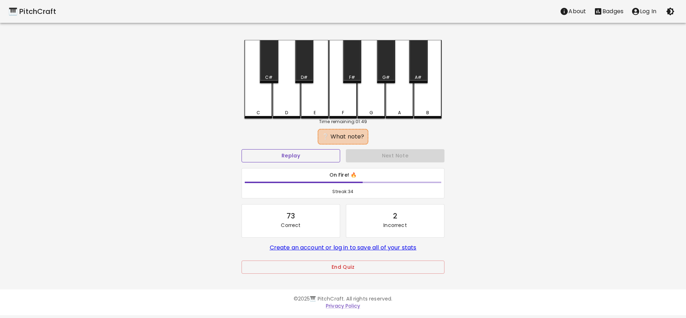
click at [318, 158] on button "Replay" at bounding box center [291, 155] width 99 height 13
click at [388, 77] on div "G#" at bounding box center [386, 77] width 8 height 6
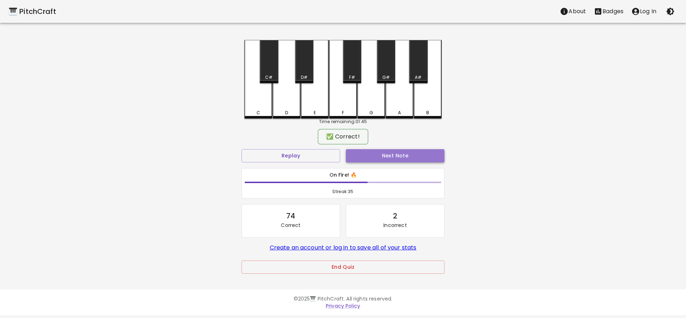
click at [381, 158] on button "Next Note" at bounding box center [395, 155] width 99 height 13
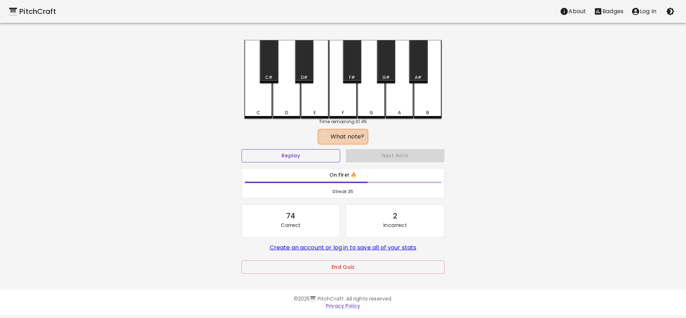
click at [318, 159] on button "Replay" at bounding box center [291, 155] width 99 height 13
click at [417, 73] on div "A#" at bounding box center [418, 61] width 18 height 43
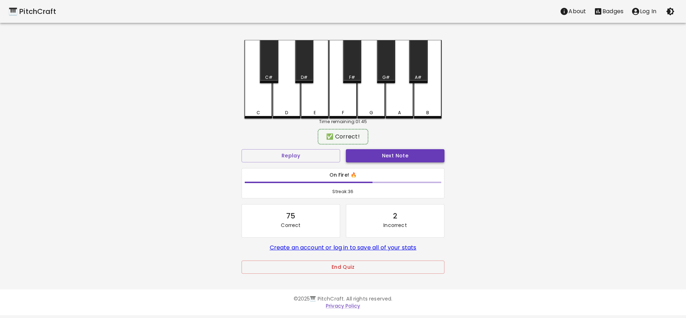
click at [381, 155] on button "Next Note" at bounding box center [395, 155] width 99 height 13
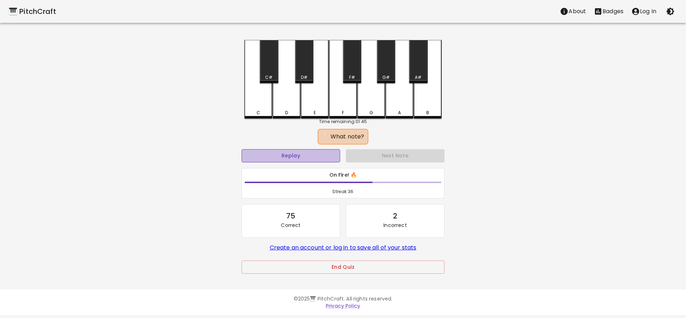
click at [305, 155] on button "Replay" at bounding box center [291, 155] width 99 height 13
click at [261, 109] on div "C" at bounding box center [258, 79] width 28 height 79
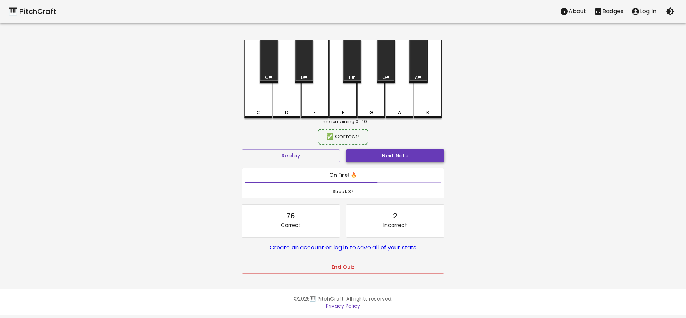
click at [364, 154] on button "Next Note" at bounding box center [395, 155] width 99 height 13
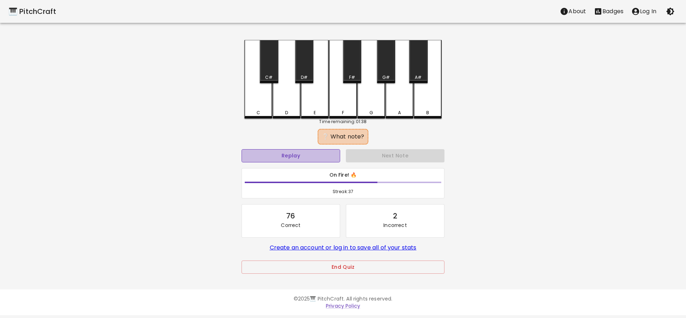
click at [327, 158] on button "Replay" at bounding box center [291, 155] width 99 height 13
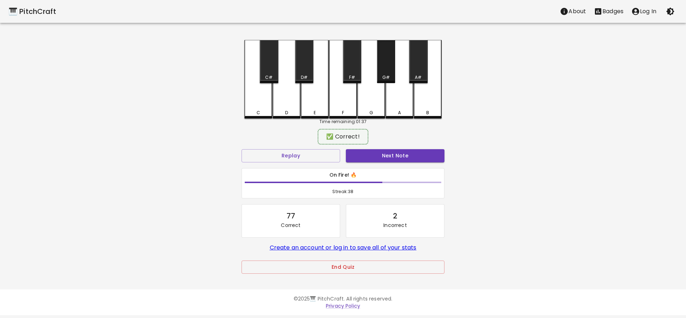
click at [388, 78] on div "G#" at bounding box center [386, 77] width 8 height 6
click at [373, 155] on button "Next Note" at bounding box center [395, 155] width 99 height 13
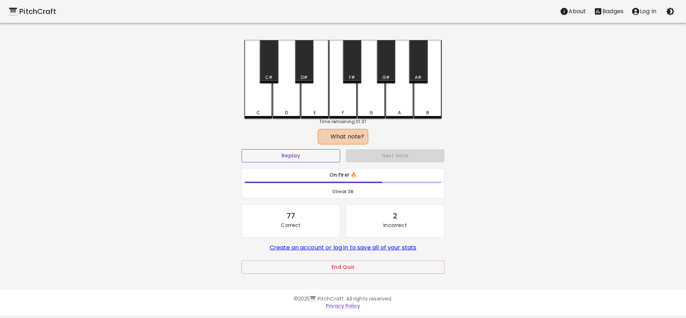
click at [316, 158] on button "Replay" at bounding box center [291, 155] width 99 height 13
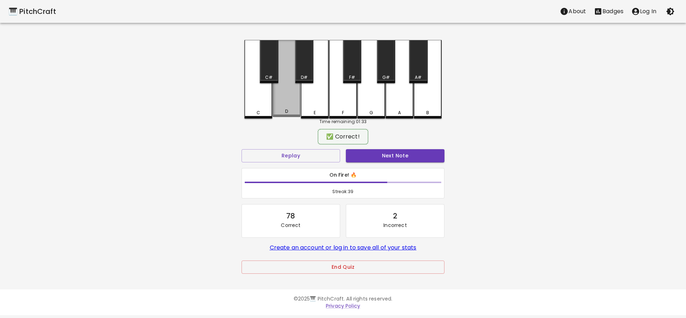
click at [281, 107] on div "D" at bounding box center [287, 78] width 28 height 77
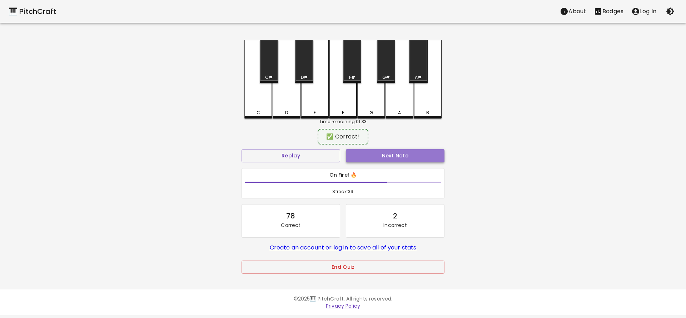
click at [374, 155] on button "Next Note" at bounding box center [395, 155] width 99 height 13
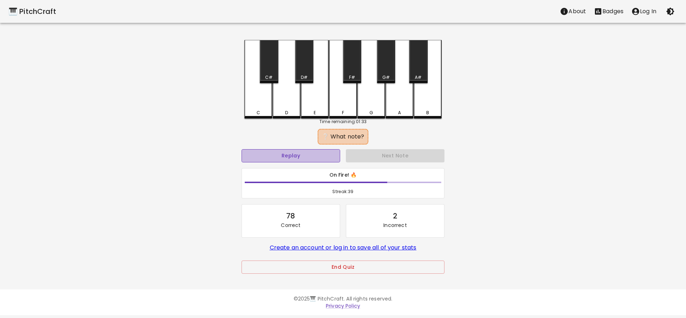
click at [308, 155] on button "Replay" at bounding box center [291, 155] width 99 height 13
click at [306, 153] on button "Replay" at bounding box center [291, 155] width 99 height 13
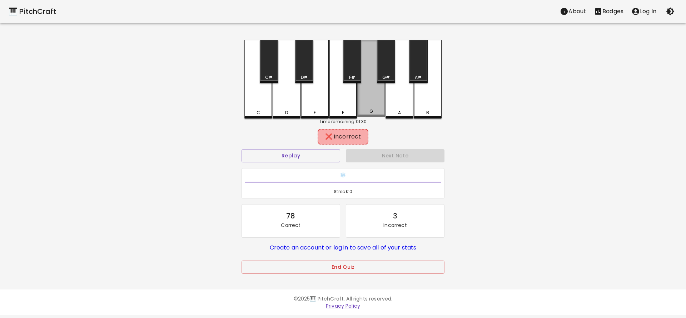
click at [371, 111] on div "G" at bounding box center [372, 111] width 4 height 6
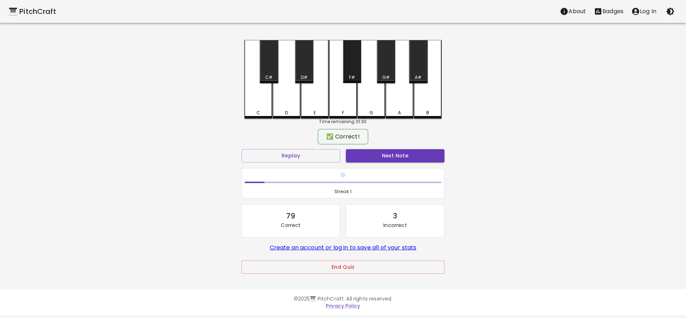
click at [353, 67] on div "F#" at bounding box center [352, 61] width 18 height 43
click at [358, 158] on button "Next Note" at bounding box center [395, 155] width 99 height 13
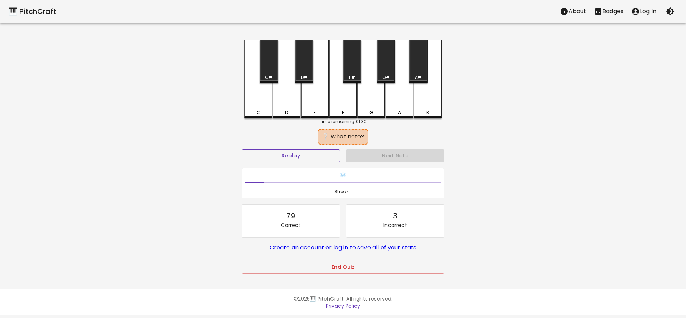
click at [303, 159] on button "Replay" at bounding box center [291, 155] width 99 height 13
click at [284, 99] on div "D" at bounding box center [287, 79] width 28 height 79
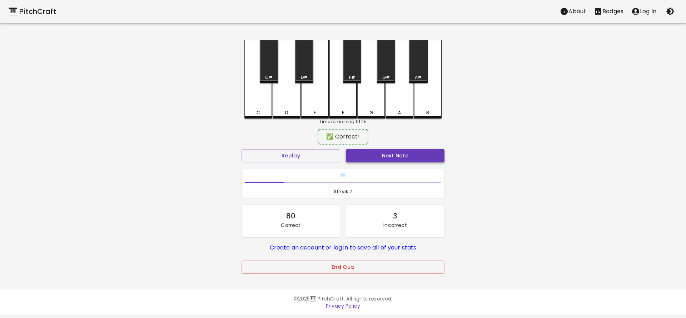
click at [354, 156] on button "Next Note" at bounding box center [395, 155] width 99 height 13
click at [285, 111] on div "D" at bounding box center [286, 111] width 3 height 6
click at [366, 157] on button "Next Note" at bounding box center [395, 155] width 99 height 13
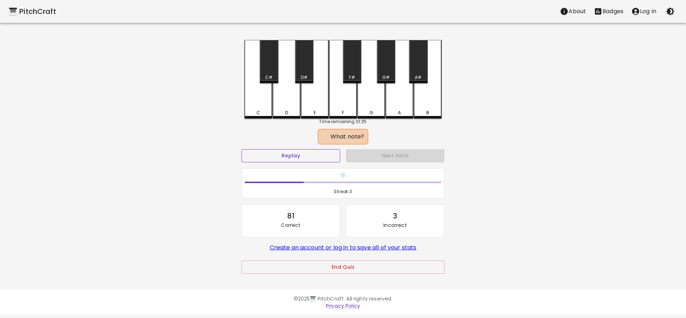
click at [299, 159] on button "Replay" at bounding box center [291, 155] width 99 height 13
click at [339, 109] on div "F" at bounding box center [343, 79] width 28 height 79
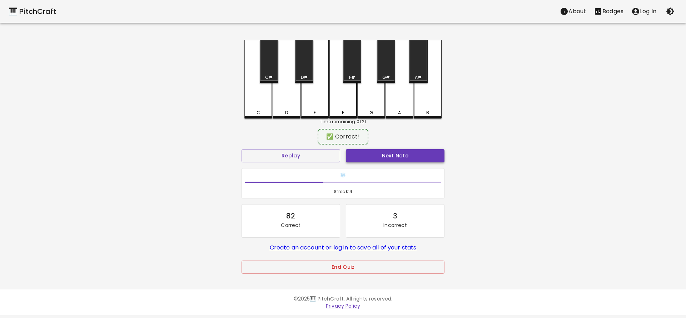
click at [375, 157] on button "Next Note" at bounding box center [395, 155] width 99 height 13
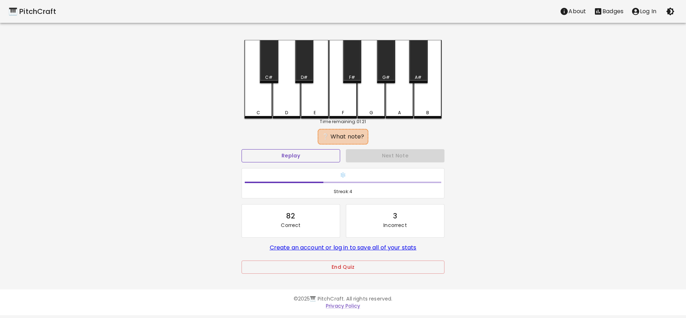
click at [323, 159] on button "Replay" at bounding box center [291, 155] width 99 height 13
click at [323, 157] on button "Replay" at bounding box center [291, 155] width 99 height 13
click at [298, 158] on button "Replay" at bounding box center [291, 155] width 99 height 13
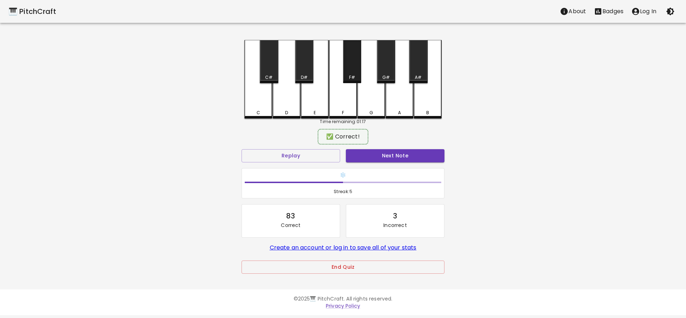
click at [348, 79] on div "F#" at bounding box center [352, 77] width 17 height 6
click at [372, 157] on button "Next Note" at bounding box center [395, 155] width 99 height 13
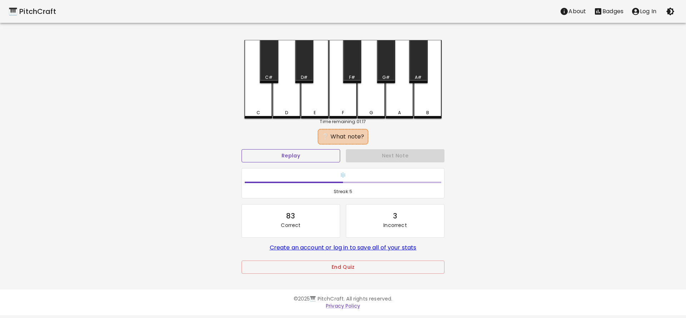
click at [307, 161] on button "Replay" at bounding box center [291, 155] width 99 height 13
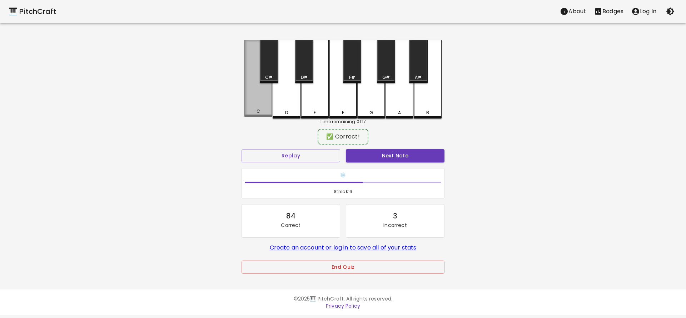
click at [262, 105] on div "C" at bounding box center [258, 78] width 28 height 77
click at [361, 160] on button "Next Note" at bounding box center [395, 155] width 99 height 13
click at [268, 76] on div "C#" at bounding box center [269, 77] width 8 height 6
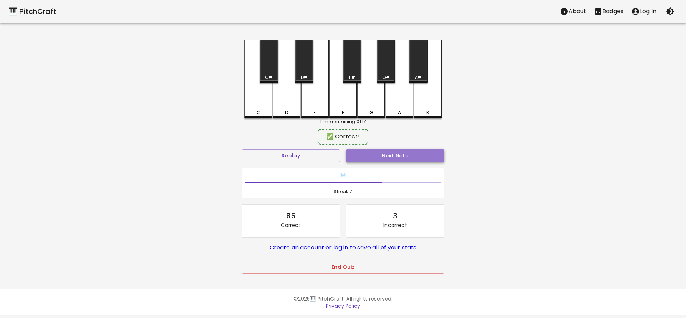
click at [360, 152] on button "Next Note" at bounding box center [395, 155] width 99 height 13
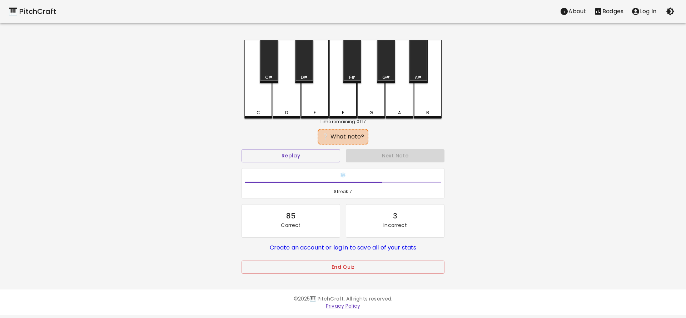
click at [428, 105] on div "B" at bounding box center [428, 79] width 28 height 79
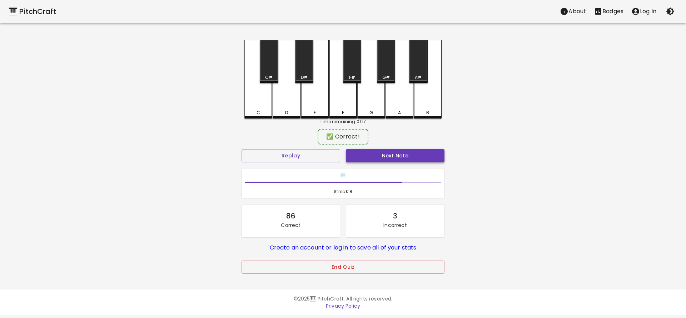
click at [370, 160] on button "Next Note" at bounding box center [395, 155] width 99 height 13
click at [267, 77] on div "C#" at bounding box center [269, 77] width 8 height 6
click at [356, 155] on button "Next Note" at bounding box center [395, 155] width 99 height 13
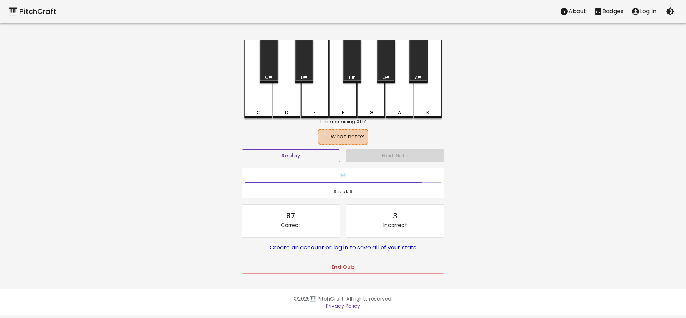
click at [313, 156] on button "Replay" at bounding box center [291, 155] width 99 height 13
click at [303, 160] on button "Replay" at bounding box center [291, 155] width 99 height 13
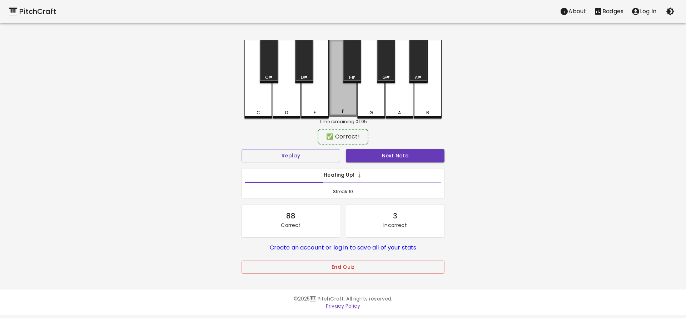
click at [341, 108] on div "F" at bounding box center [343, 78] width 28 height 77
click at [371, 158] on button "Next Note" at bounding box center [395, 155] width 99 height 13
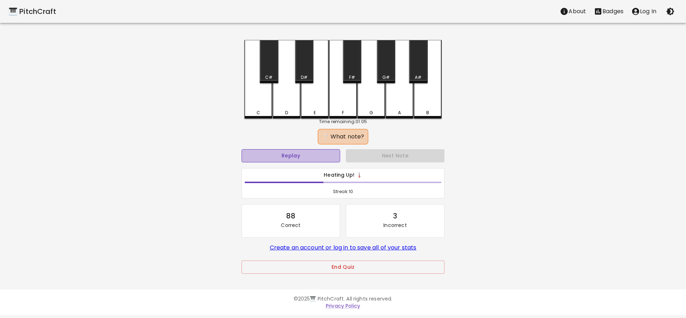
click at [324, 158] on button "Replay" at bounding box center [291, 155] width 99 height 13
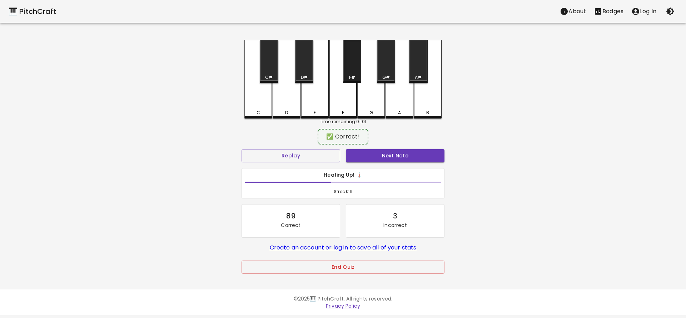
click at [352, 75] on div "F#" at bounding box center [352, 77] width 6 height 6
click at [368, 153] on button "Next Note" at bounding box center [395, 155] width 99 height 13
click at [419, 78] on div "A#" at bounding box center [418, 77] width 7 height 6
click at [367, 156] on button "Next Note" at bounding box center [395, 155] width 99 height 13
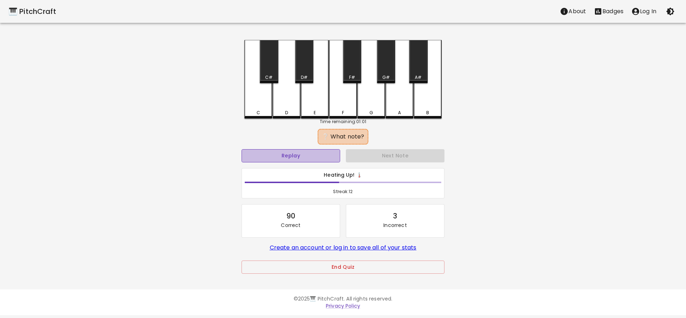
click at [293, 155] on button "Replay" at bounding box center [291, 155] width 99 height 13
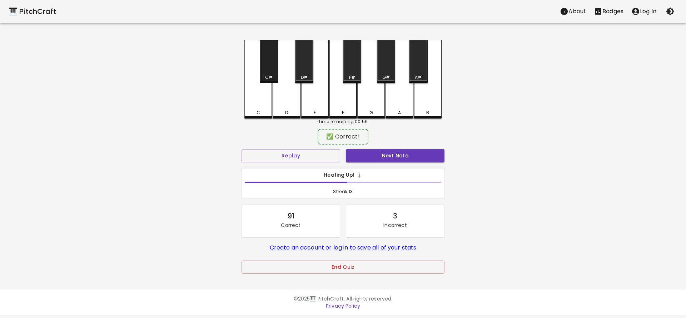
click at [269, 73] on div "C#" at bounding box center [269, 61] width 18 height 43
click at [365, 154] on button "Next Note" at bounding box center [395, 155] width 99 height 13
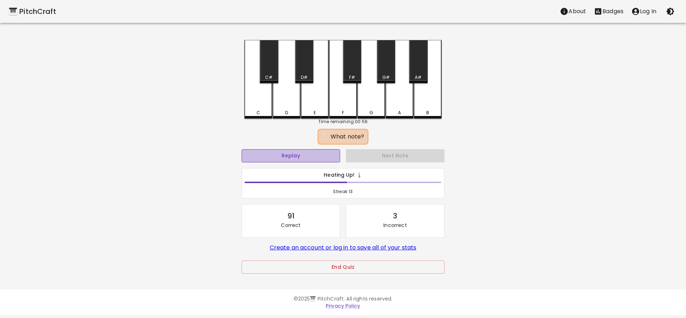
click at [314, 158] on button "Replay" at bounding box center [291, 155] width 99 height 13
click at [291, 158] on button "Replay" at bounding box center [291, 155] width 99 height 13
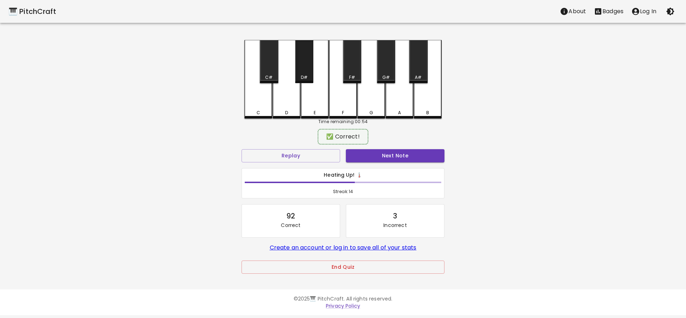
click at [305, 77] on div "D#" at bounding box center [304, 77] width 7 height 6
click at [364, 153] on button "Next Note" at bounding box center [395, 155] width 99 height 13
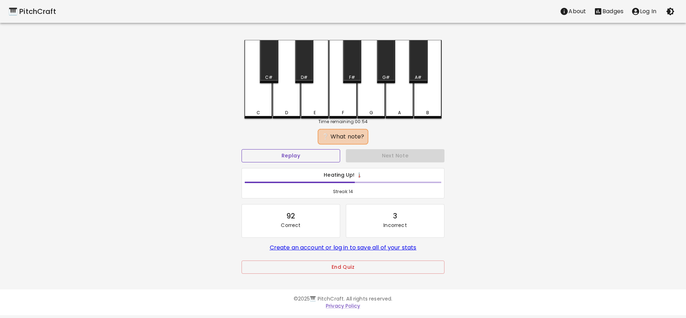
click at [323, 156] on button "Replay" at bounding box center [291, 155] width 99 height 13
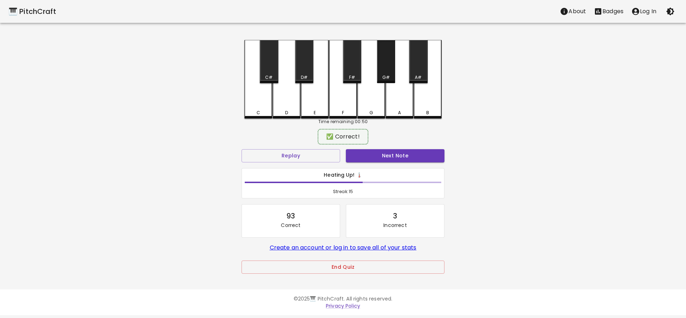
click at [386, 73] on div "G#" at bounding box center [386, 61] width 18 height 43
click at [371, 160] on button "Next Note" at bounding box center [395, 155] width 99 height 13
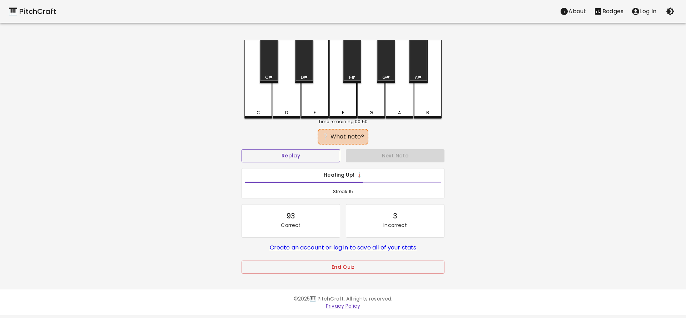
click at [325, 162] on button "Replay" at bounding box center [291, 155] width 99 height 13
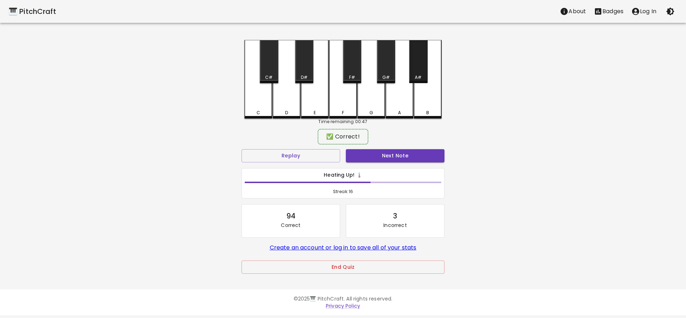
click at [423, 78] on div "A#" at bounding box center [418, 77] width 17 height 6
click at [382, 156] on button "Next Note" at bounding box center [395, 155] width 99 height 13
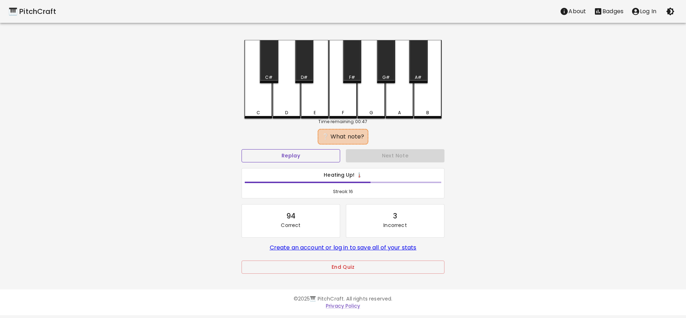
click at [308, 156] on button "Replay" at bounding box center [291, 155] width 99 height 13
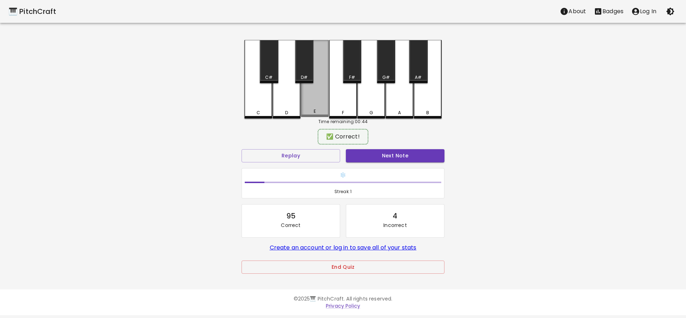
drag, startPoint x: 306, startPoint y: 73, endPoint x: 308, endPoint y: 103, distance: 30.1
click at [307, 103] on div "C C# D D# E F F# G G# A A# B" at bounding box center [342, 79] width 197 height 79
click at [308, 103] on div "E" at bounding box center [315, 78] width 28 height 77
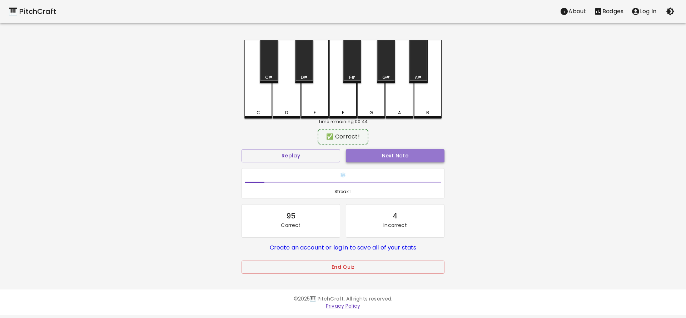
click at [349, 157] on button "Next Note" at bounding box center [395, 155] width 99 height 13
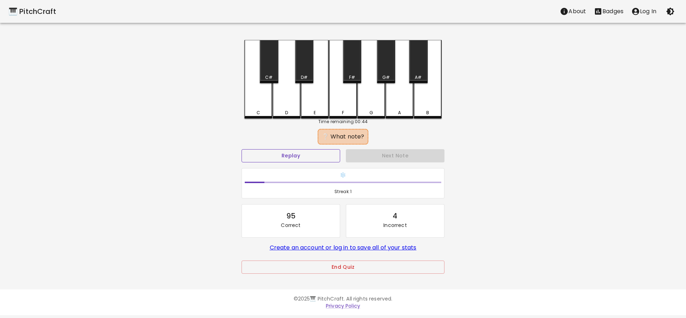
click at [312, 154] on button "Replay" at bounding box center [291, 155] width 99 height 13
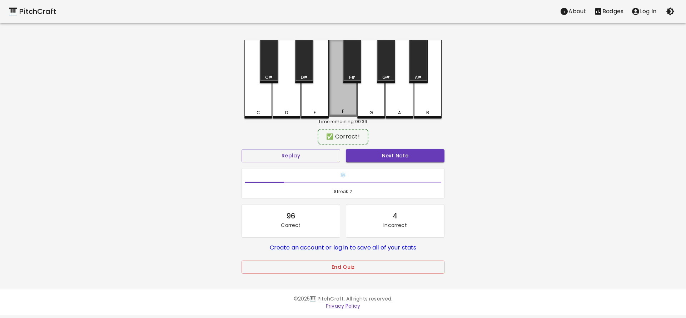
click at [337, 112] on div "F" at bounding box center [343, 111] width 26 height 6
click at [371, 169] on div "❄️ Streak: 2" at bounding box center [343, 184] width 202 height 30
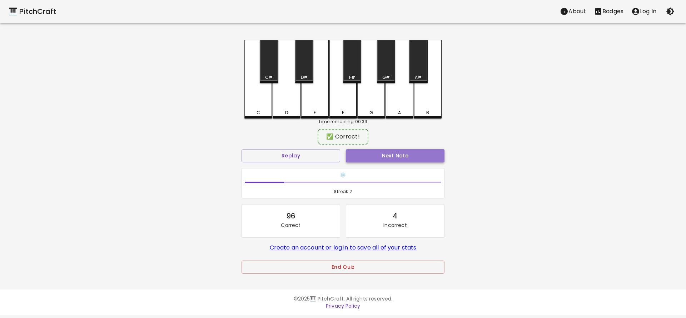
click at [370, 155] on button "Next Note" at bounding box center [395, 155] width 99 height 13
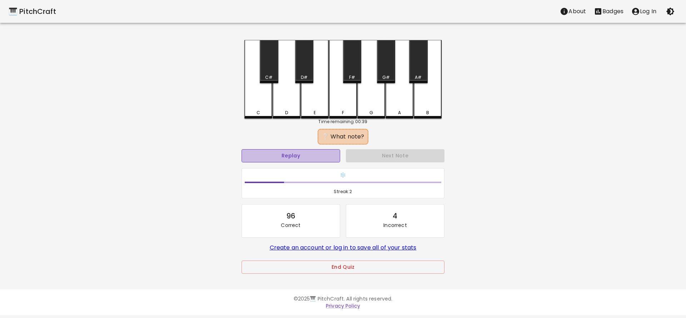
click at [330, 157] on button "Replay" at bounding box center [291, 155] width 99 height 13
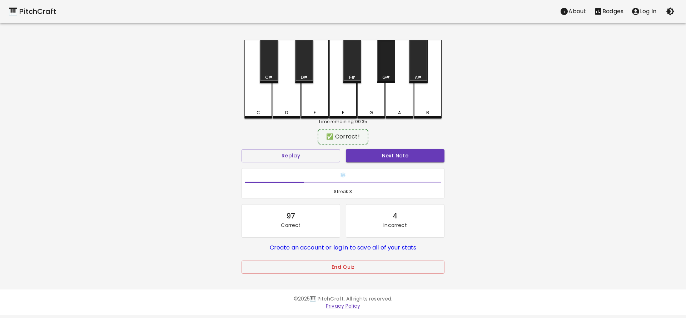
click at [384, 76] on div "G#" at bounding box center [386, 77] width 8 height 6
click at [371, 158] on button "Next Note" at bounding box center [395, 155] width 99 height 13
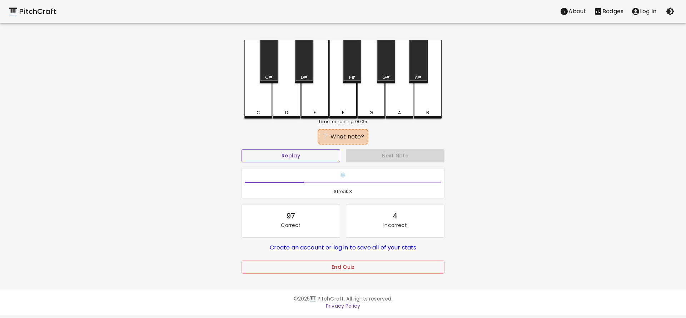
click at [320, 160] on button "Replay" at bounding box center [291, 155] width 99 height 13
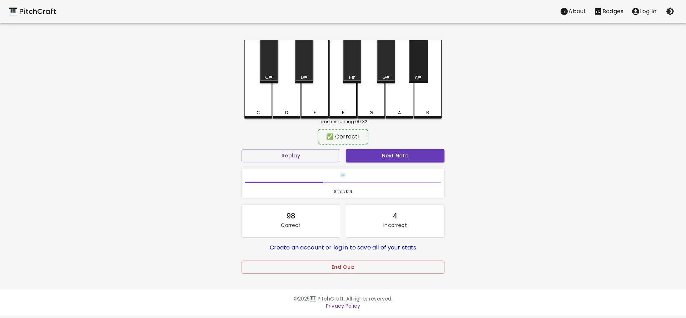
click at [416, 76] on div "A#" at bounding box center [418, 77] width 7 height 6
click at [375, 159] on button "Next Note" at bounding box center [395, 155] width 99 height 13
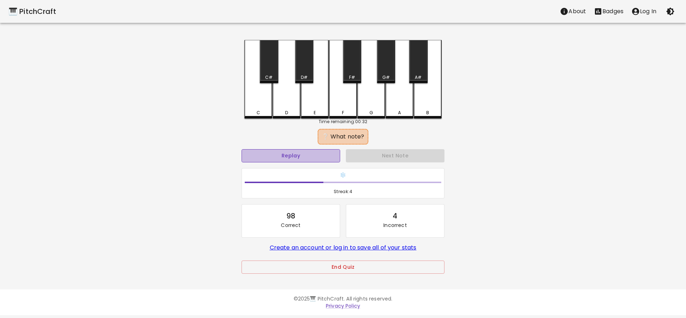
click at [316, 157] on button "Replay" at bounding box center [291, 155] width 99 height 13
click at [300, 76] on div "D#" at bounding box center [304, 77] width 17 height 6
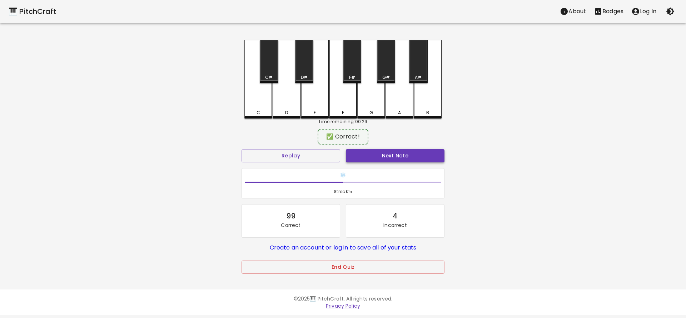
click at [372, 159] on button "Next Note" at bounding box center [395, 155] width 99 height 13
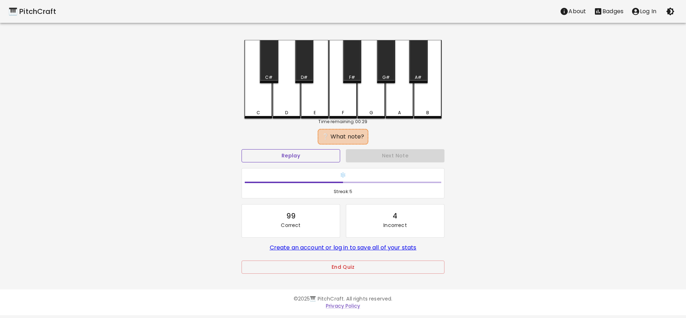
click at [323, 158] on button "Replay" at bounding box center [291, 155] width 99 height 13
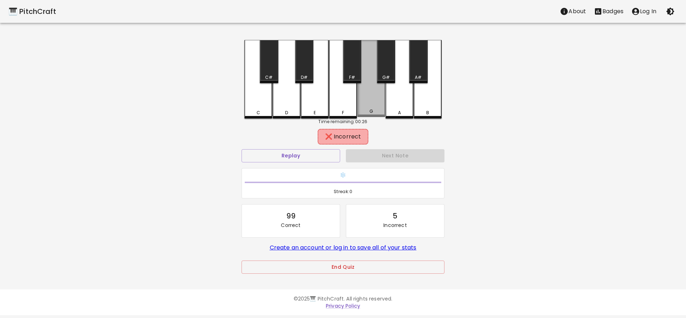
click at [363, 106] on div "G" at bounding box center [371, 78] width 28 height 77
click at [356, 75] on div "F#" at bounding box center [352, 77] width 17 height 6
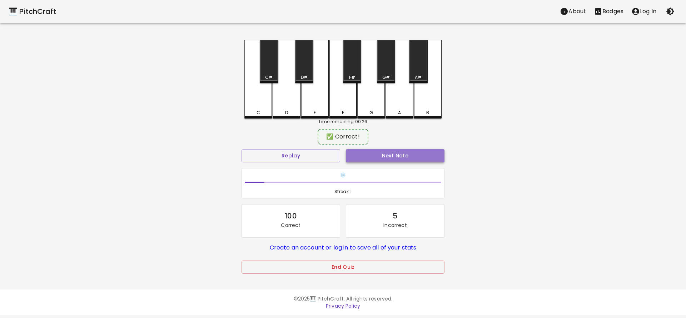
click at [358, 153] on button "Next Note" at bounding box center [395, 155] width 99 height 13
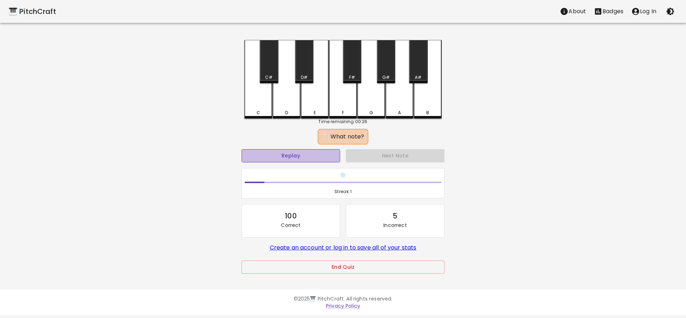
click at [316, 153] on button "Replay" at bounding box center [291, 155] width 99 height 13
click at [304, 71] on div "D#" at bounding box center [304, 61] width 18 height 43
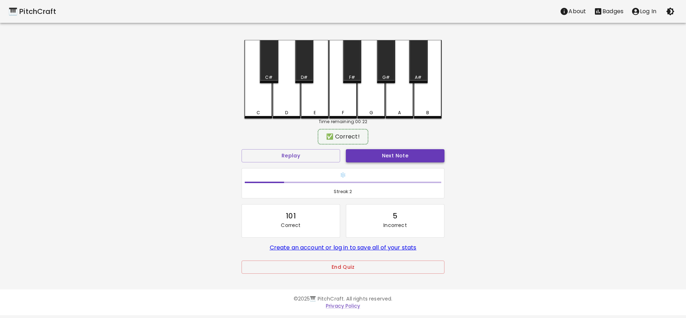
click at [369, 158] on button "Next Note" at bounding box center [395, 155] width 99 height 13
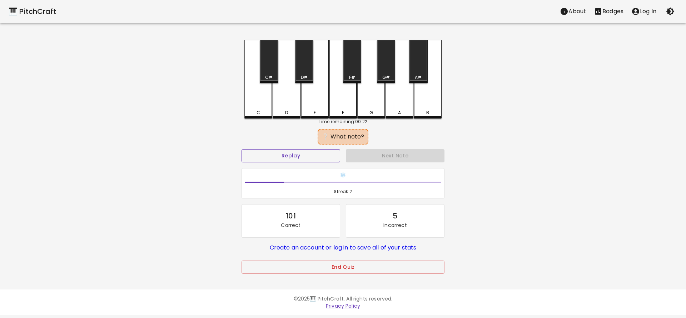
click at [322, 156] on button "Replay" at bounding box center [291, 155] width 99 height 13
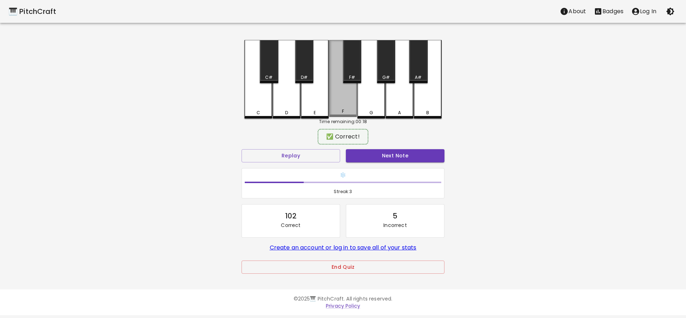
click at [340, 111] on div "F" at bounding box center [343, 111] width 26 height 6
click at [365, 164] on div "Next Note" at bounding box center [395, 156] width 104 height 19
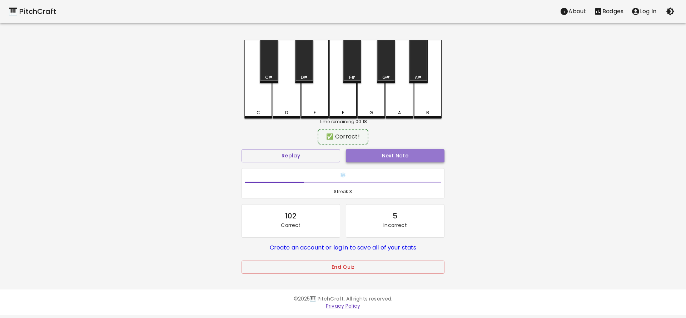
click at [365, 154] on button "Next Note" at bounding box center [395, 155] width 99 height 13
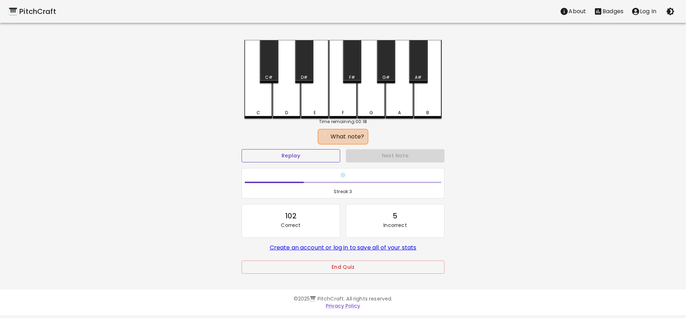
click at [316, 155] on button "Replay" at bounding box center [291, 155] width 99 height 13
click at [366, 110] on div "G" at bounding box center [371, 113] width 26 height 6
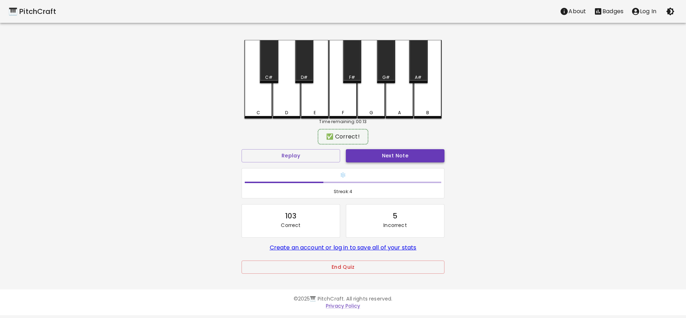
click at [375, 155] on button "Next Note" at bounding box center [395, 155] width 99 height 13
click at [348, 76] on div "F#" at bounding box center [352, 77] width 17 height 6
click at [365, 154] on button "Next Note" at bounding box center [395, 155] width 99 height 13
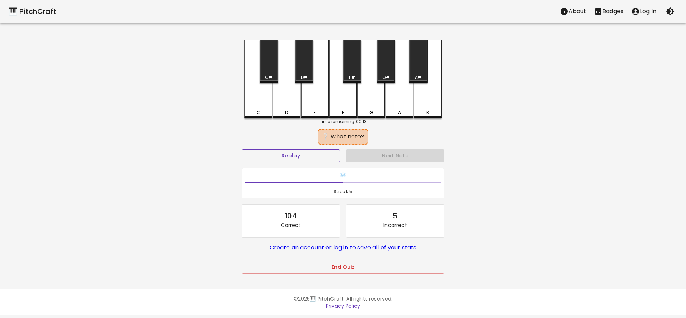
click at [308, 158] on button "Replay" at bounding box center [291, 155] width 99 height 13
click at [307, 161] on button "Replay" at bounding box center [291, 155] width 99 height 13
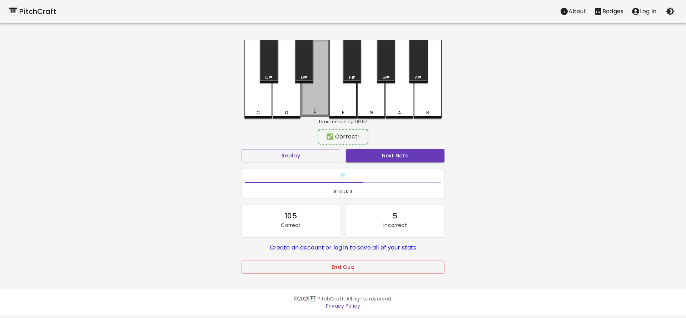
click at [317, 111] on div "E" at bounding box center [315, 111] width 26 height 6
click at [369, 167] on div "❄️ Streak: 6" at bounding box center [343, 183] width 209 height 36
click at [368, 162] on button "Next Note" at bounding box center [395, 155] width 99 height 13
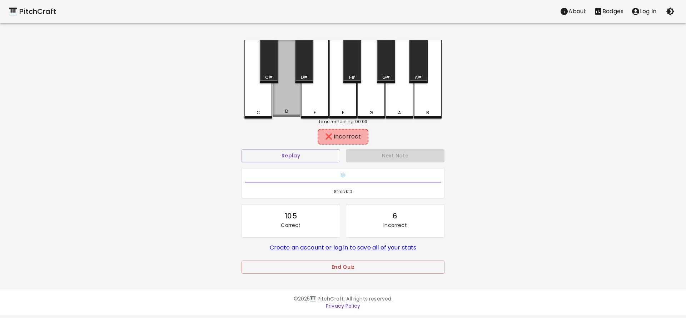
click at [290, 116] on div "D" at bounding box center [287, 78] width 28 height 77
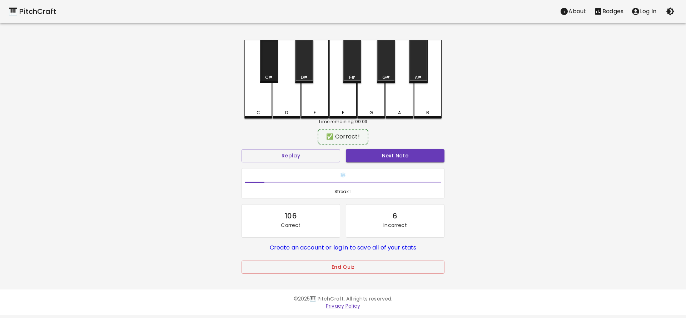
click at [272, 78] on div "C#" at bounding box center [269, 77] width 8 height 6
click at [358, 158] on button "Next Note" at bounding box center [395, 155] width 99 height 13
click at [427, 113] on div "B" at bounding box center [427, 111] width 3 height 6
click at [361, 161] on button "Next Note" at bounding box center [395, 155] width 99 height 13
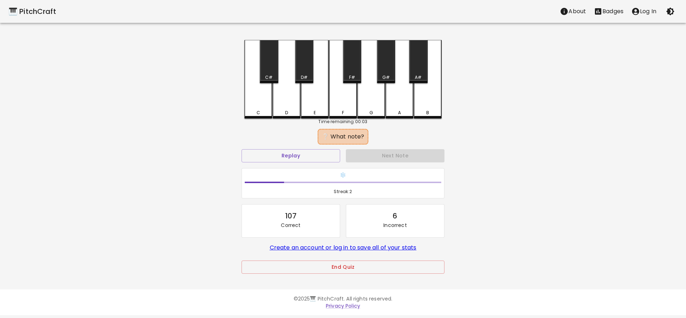
click at [430, 110] on div "B" at bounding box center [428, 113] width 26 height 6
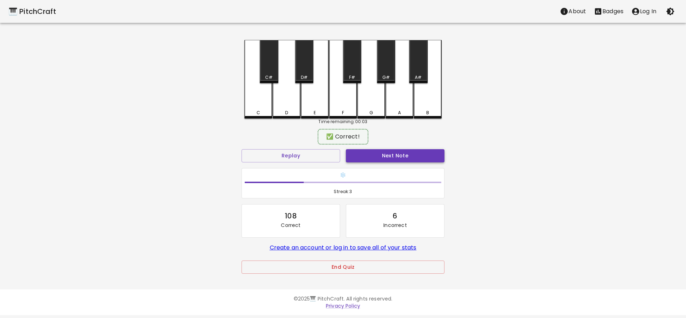
click at [381, 157] on button "Next Note" at bounding box center [395, 155] width 99 height 13
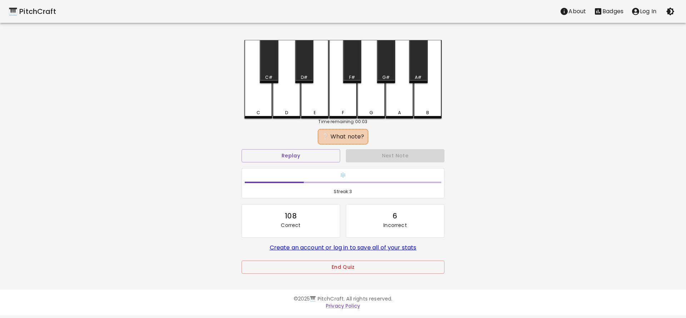
click at [432, 111] on div "B" at bounding box center [428, 113] width 26 height 6
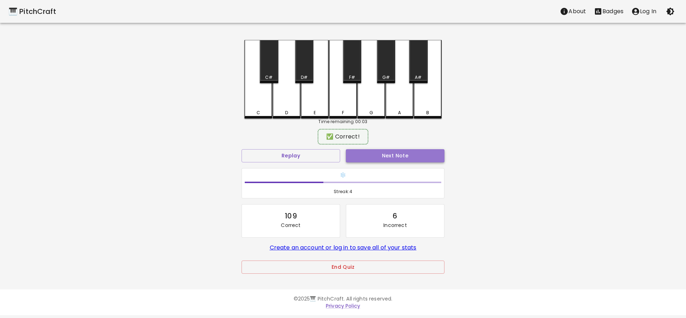
click at [382, 154] on button "Next Note" at bounding box center [395, 155] width 99 height 13
click at [268, 79] on div "C#" at bounding box center [269, 77] width 8 height 6
click at [367, 158] on button "Next Note" at bounding box center [395, 155] width 99 height 13
